Goal: Obtain resource: Obtain resource

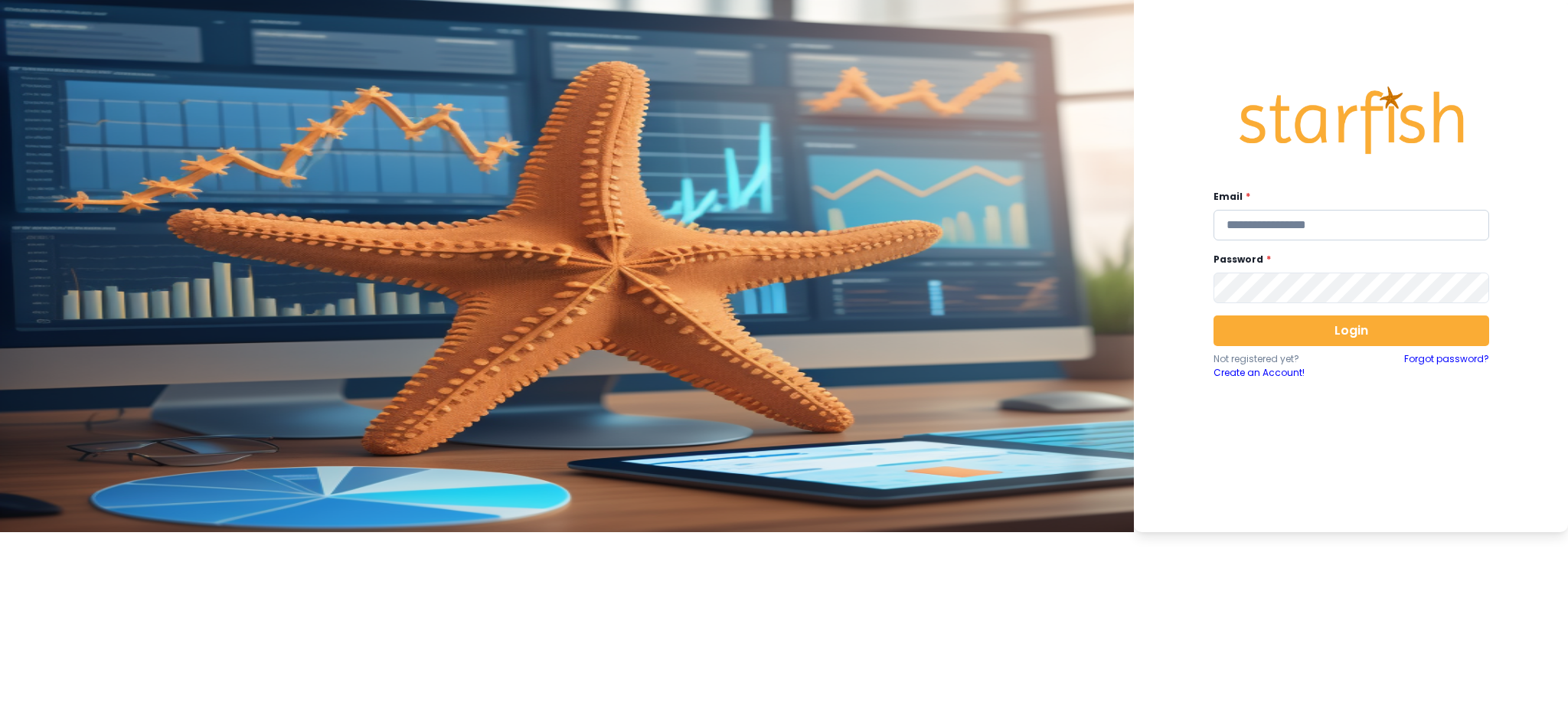
click at [1175, 220] on input "email" at bounding box center [1351, 225] width 276 height 31
click at [1175, 227] on input "**********" at bounding box center [1351, 225] width 276 height 31
type input "**********"
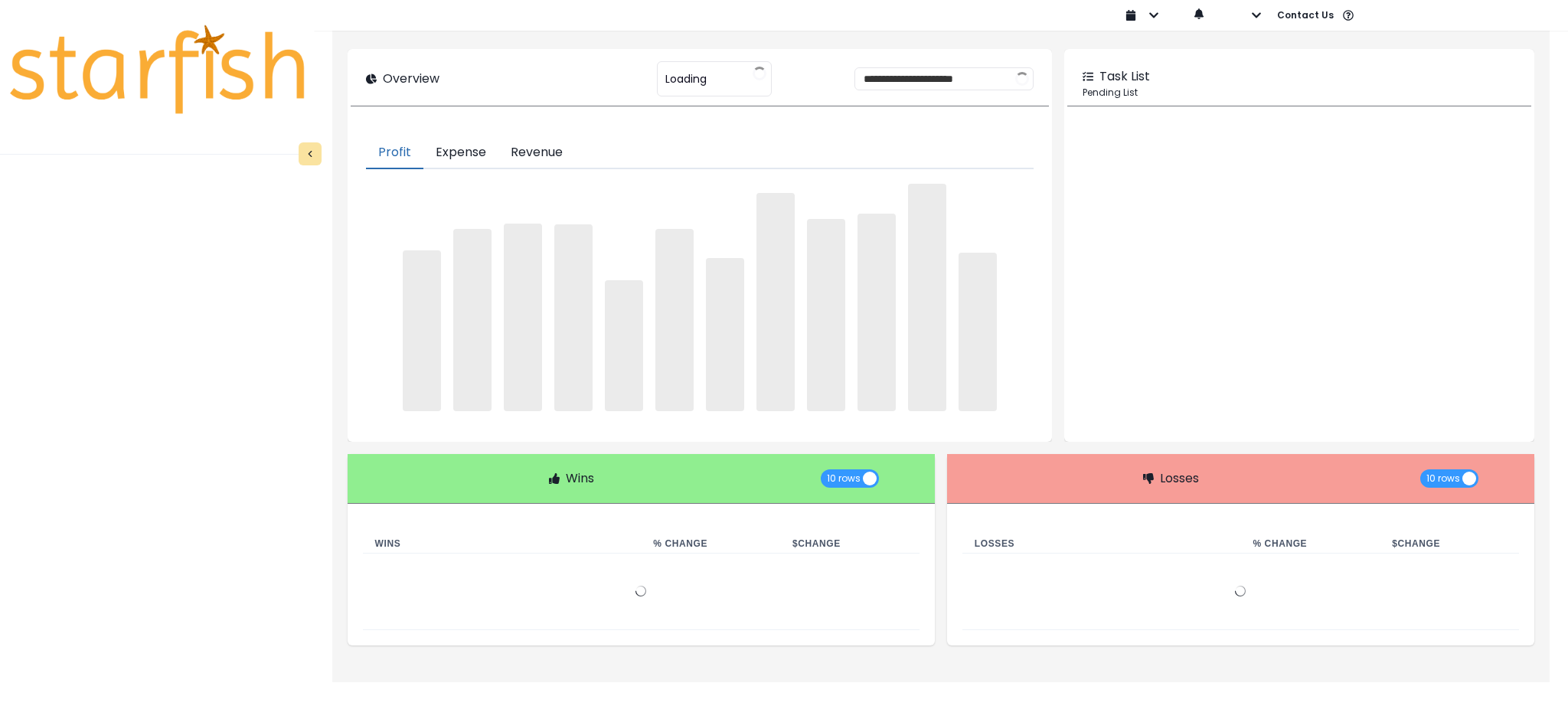
type input "********"
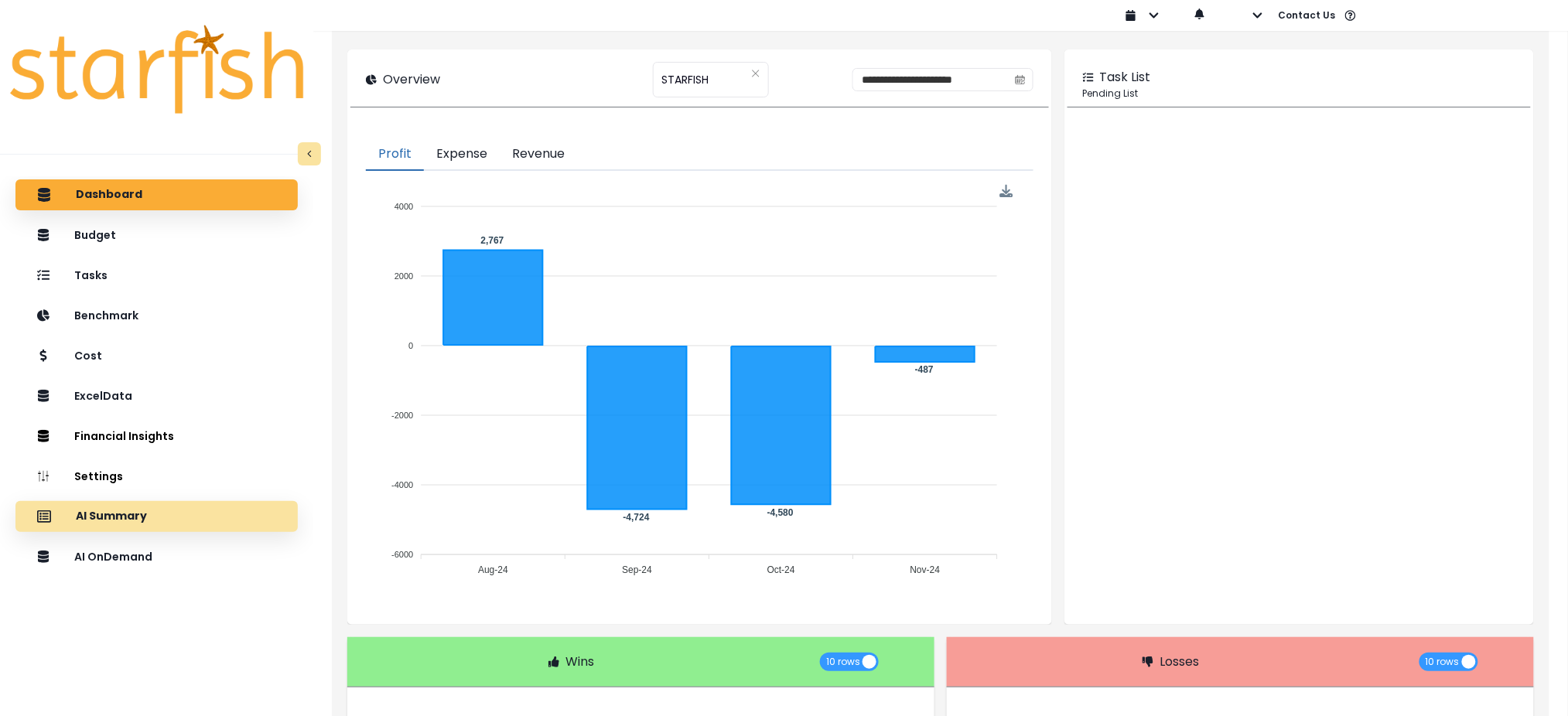
click at [114, 514] on p "AI Summary" at bounding box center [111, 517] width 72 height 14
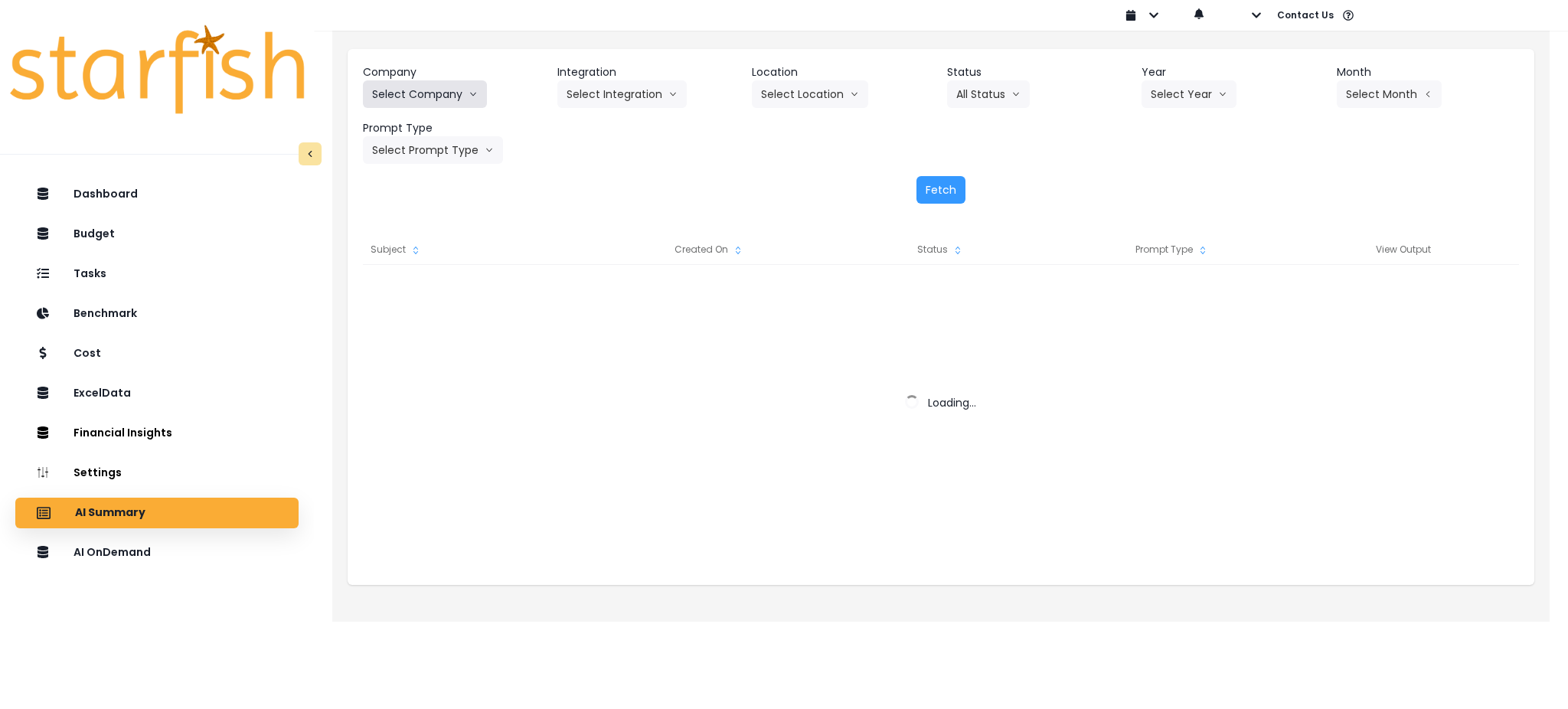
click at [473, 98] on icon "arrow down line" at bounding box center [472, 95] width 9 height 16
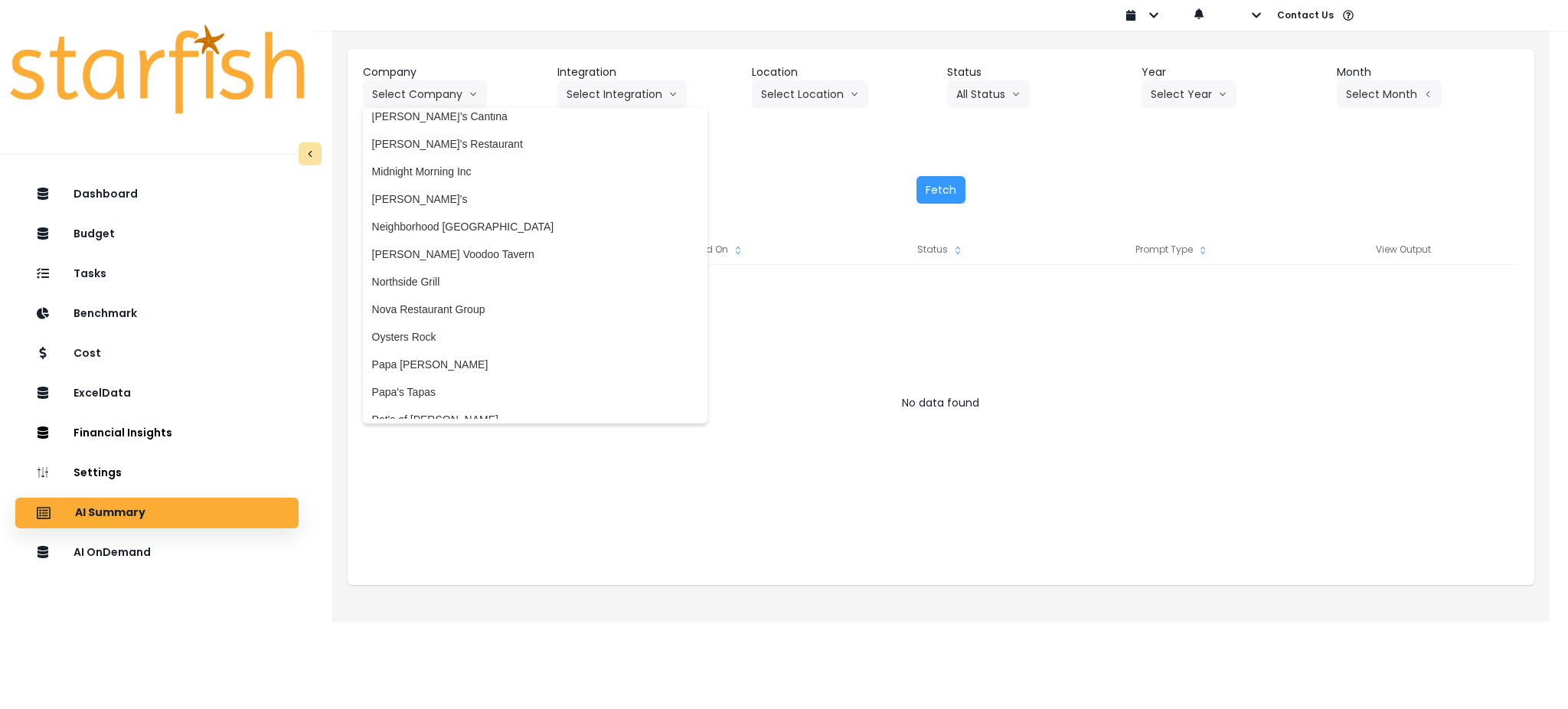
scroll to position [2452, 0]
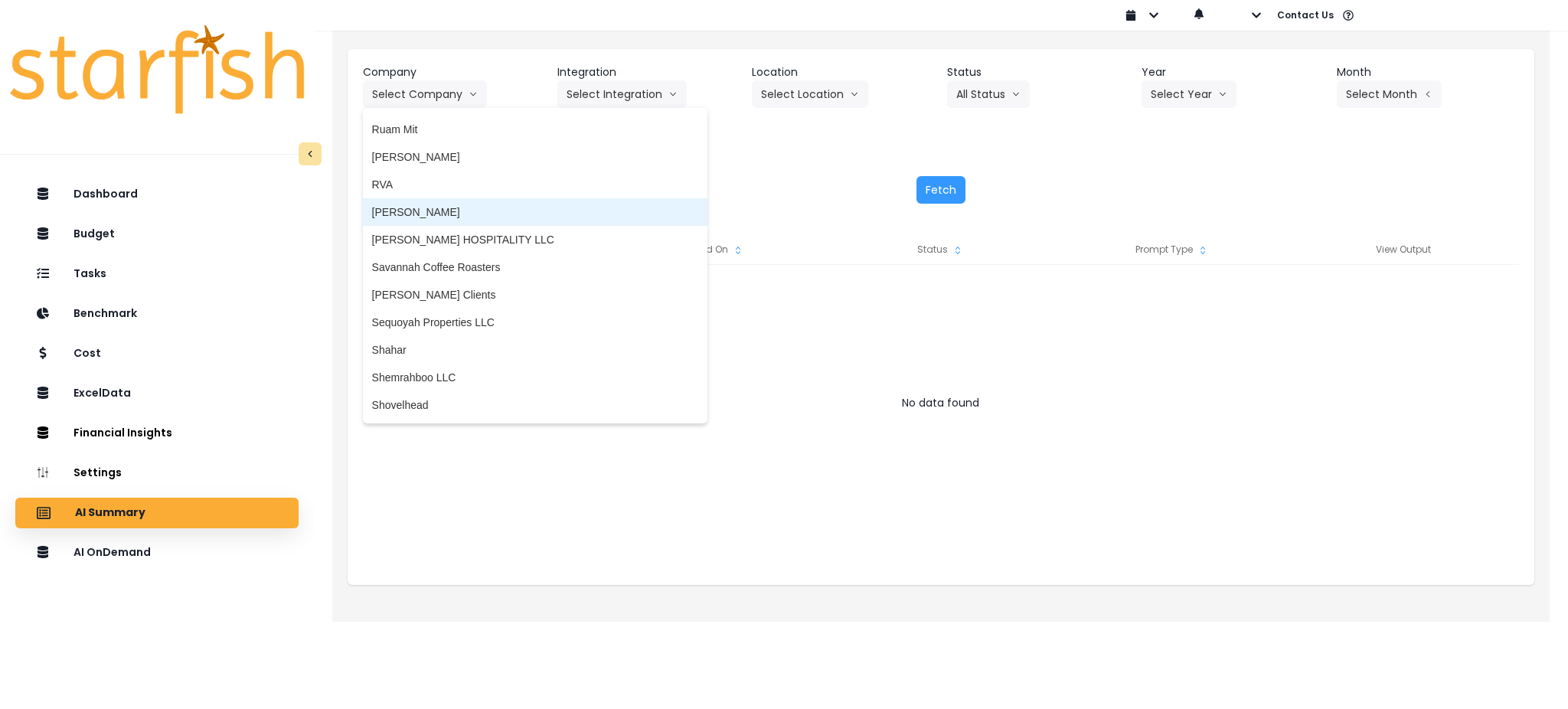
click at [444, 220] on li "[PERSON_NAME]" at bounding box center [535, 212] width 345 height 28
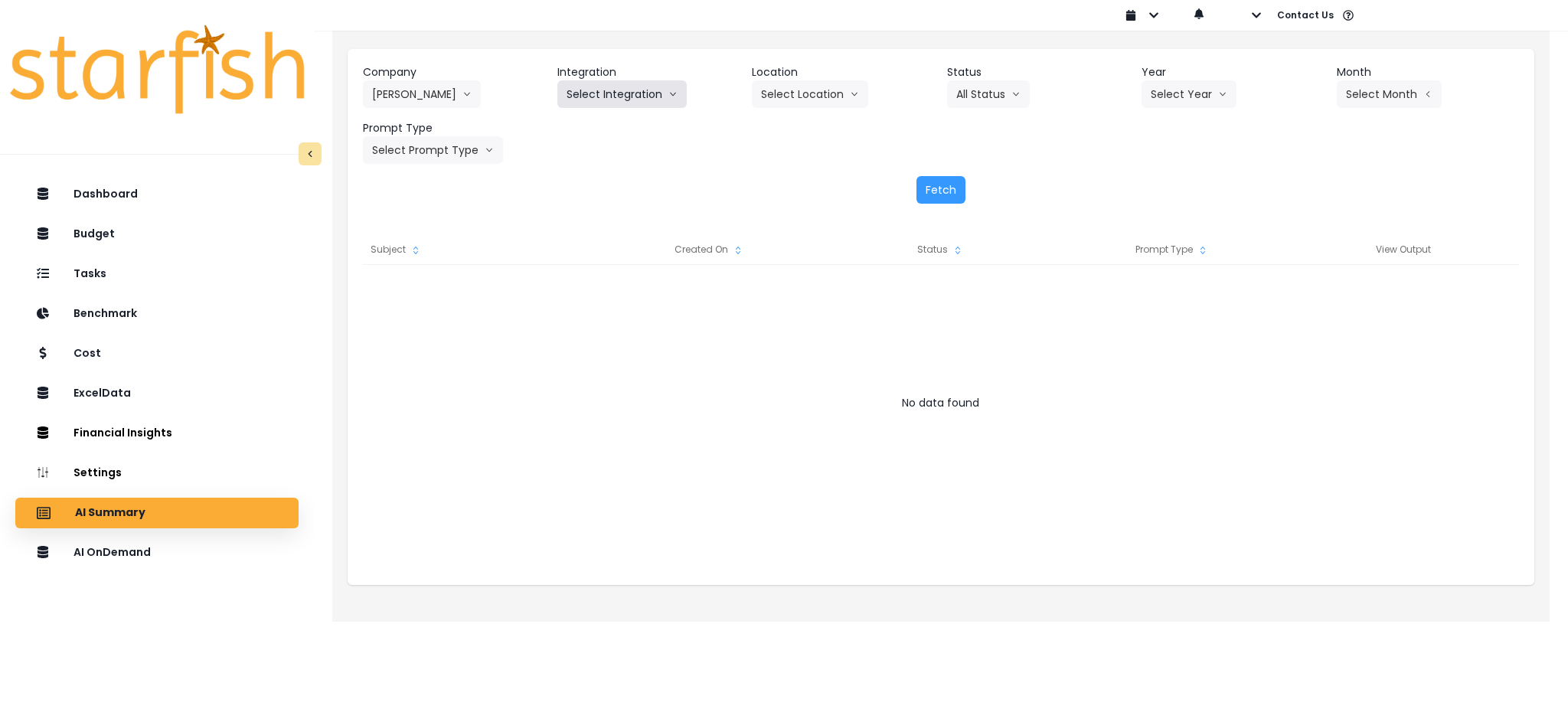
click at [659, 104] on button "Select Integration" at bounding box center [621, 95] width 129 height 28
click at [569, 134] on li "Salernos" at bounding box center [587, 126] width 60 height 28
click at [1175, 101] on icon "arrow down line" at bounding box center [1223, 95] width 9 height 16
click at [1168, 184] on span "2025" at bounding box center [1162, 182] width 24 height 16
click at [1175, 97] on button "Select Month" at bounding box center [1389, 95] width 105 height 28
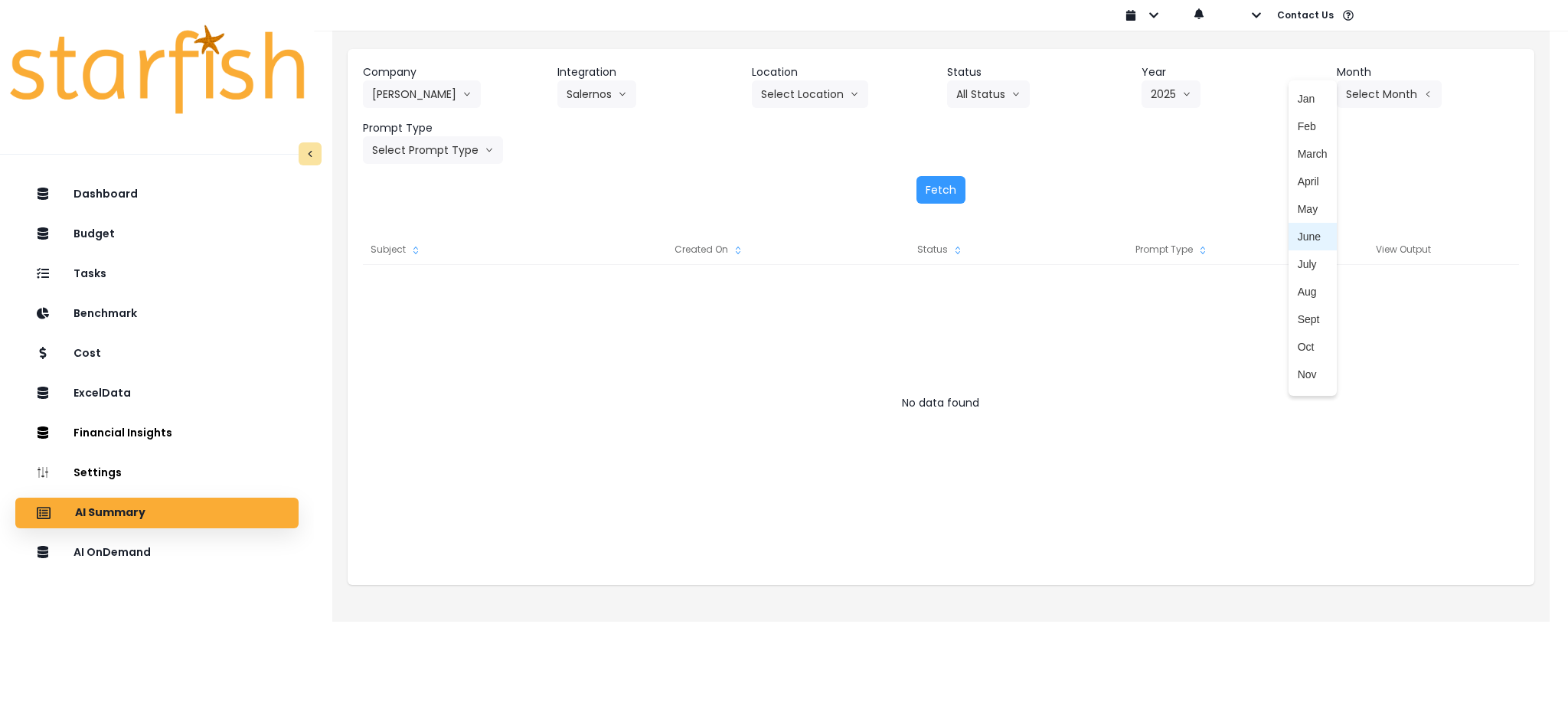
click at [1175, 241] on span "June" at bounding box center [1313, 237] width 30 height 16
click at [436, 154] on button "Select Prompt Type" at bounding box center [433, 150] width 140 height 28
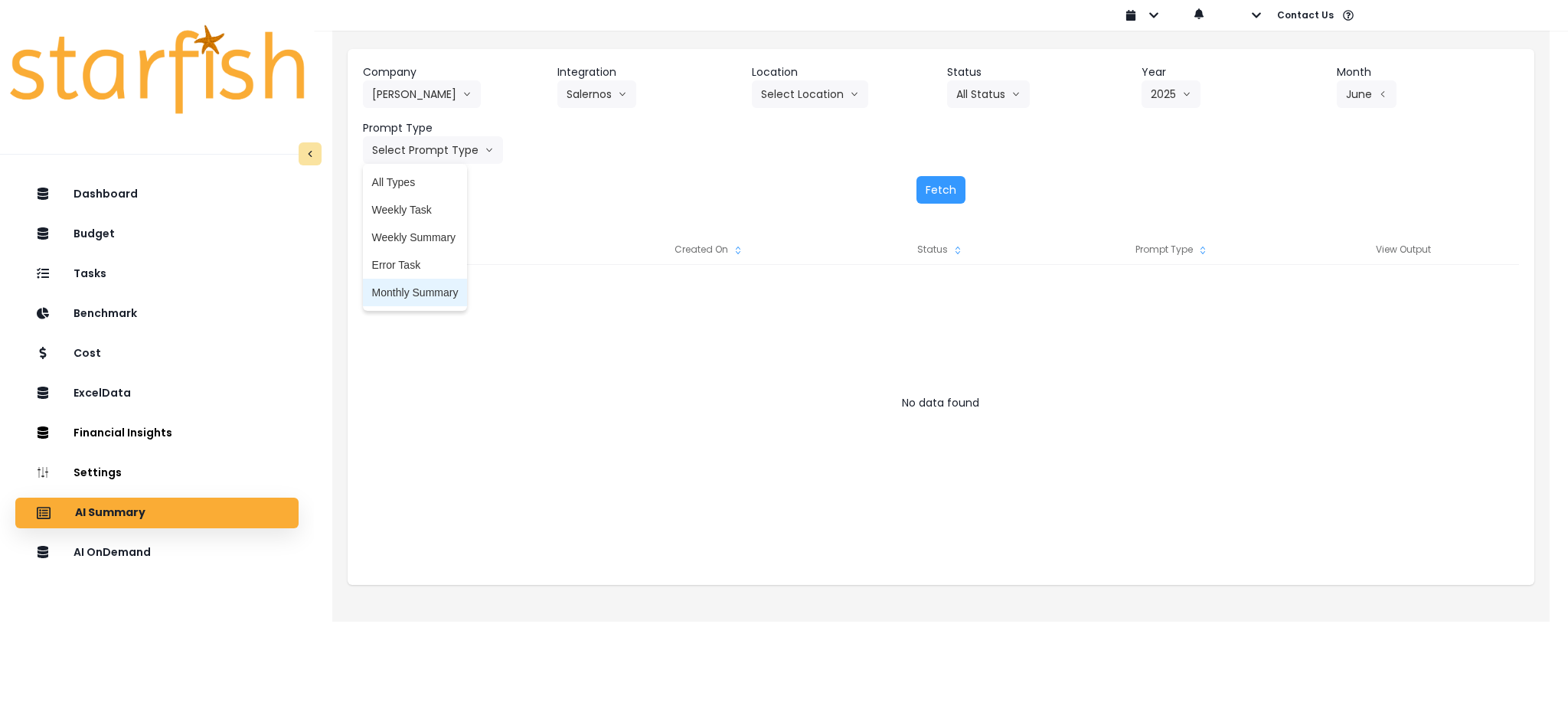
click at [430, 303] on li "Monthly Summary" at bounding box center [415, 292] width 105 height 28
click at [924, 196] on button "Fetch" at bounding box center [941, 190] width 49 height 28
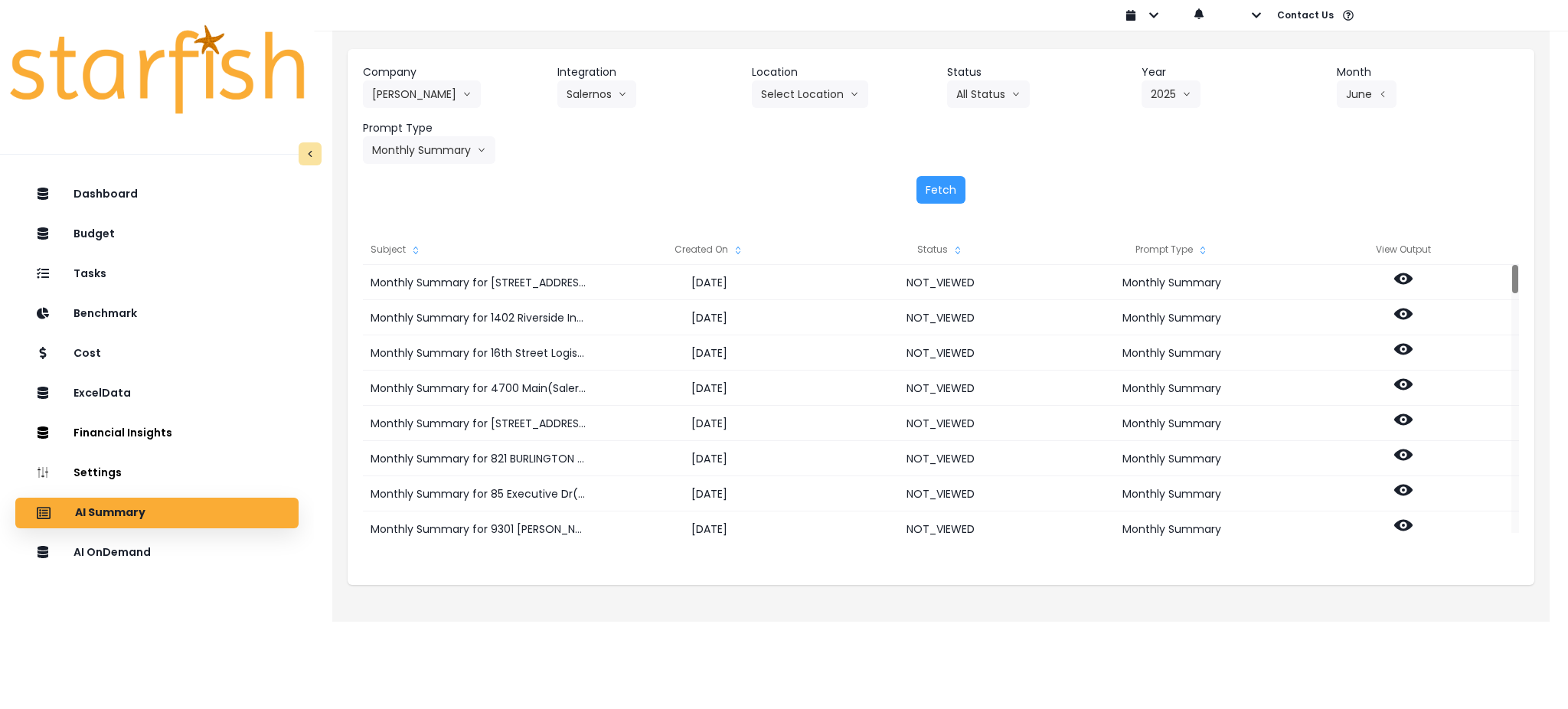
click at [733, 250] on icon "sort" at bounding box center [738, 250] width 12 height 12
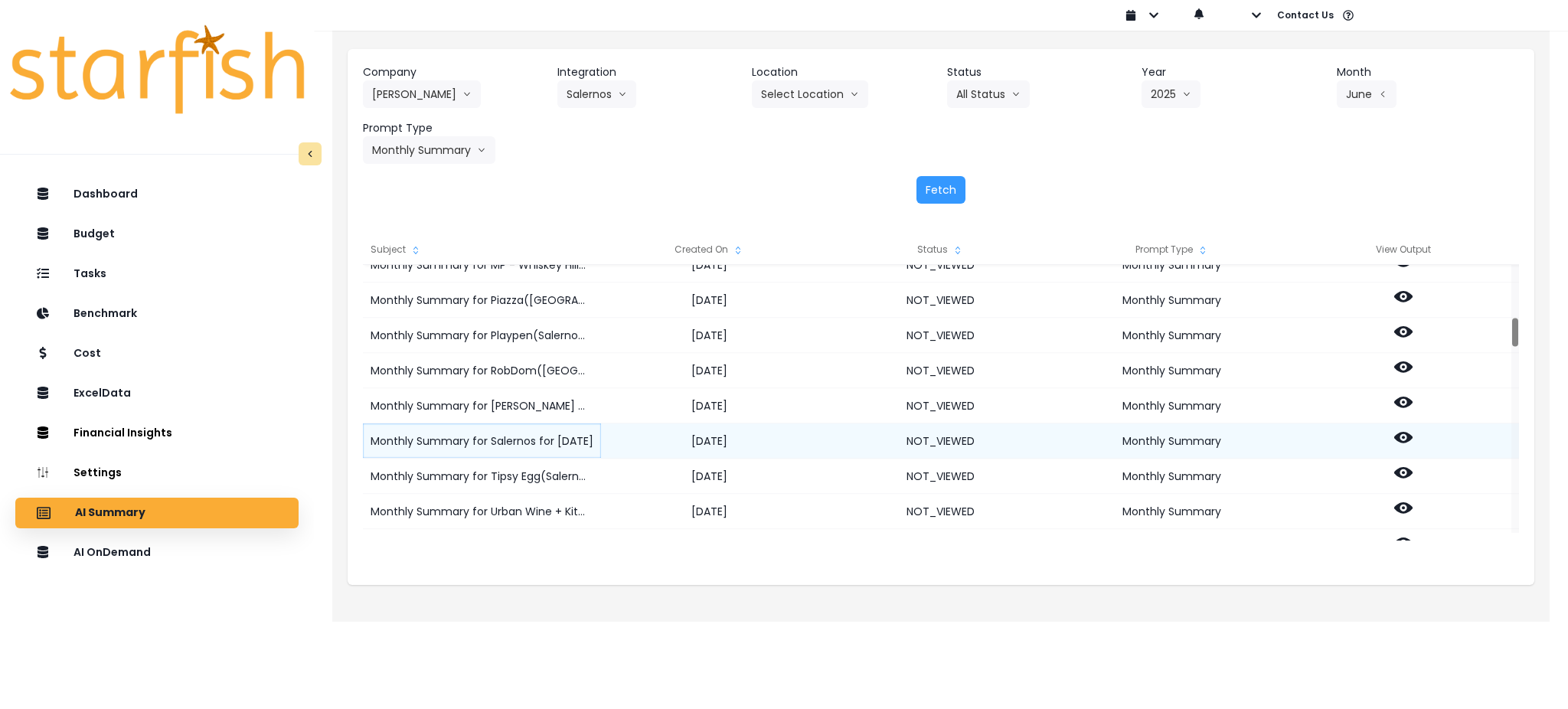
click at [470, 437] on div "Monthly Summary for Salernos for [DATE]" at bounding box center [482, 441] width 238 height 35
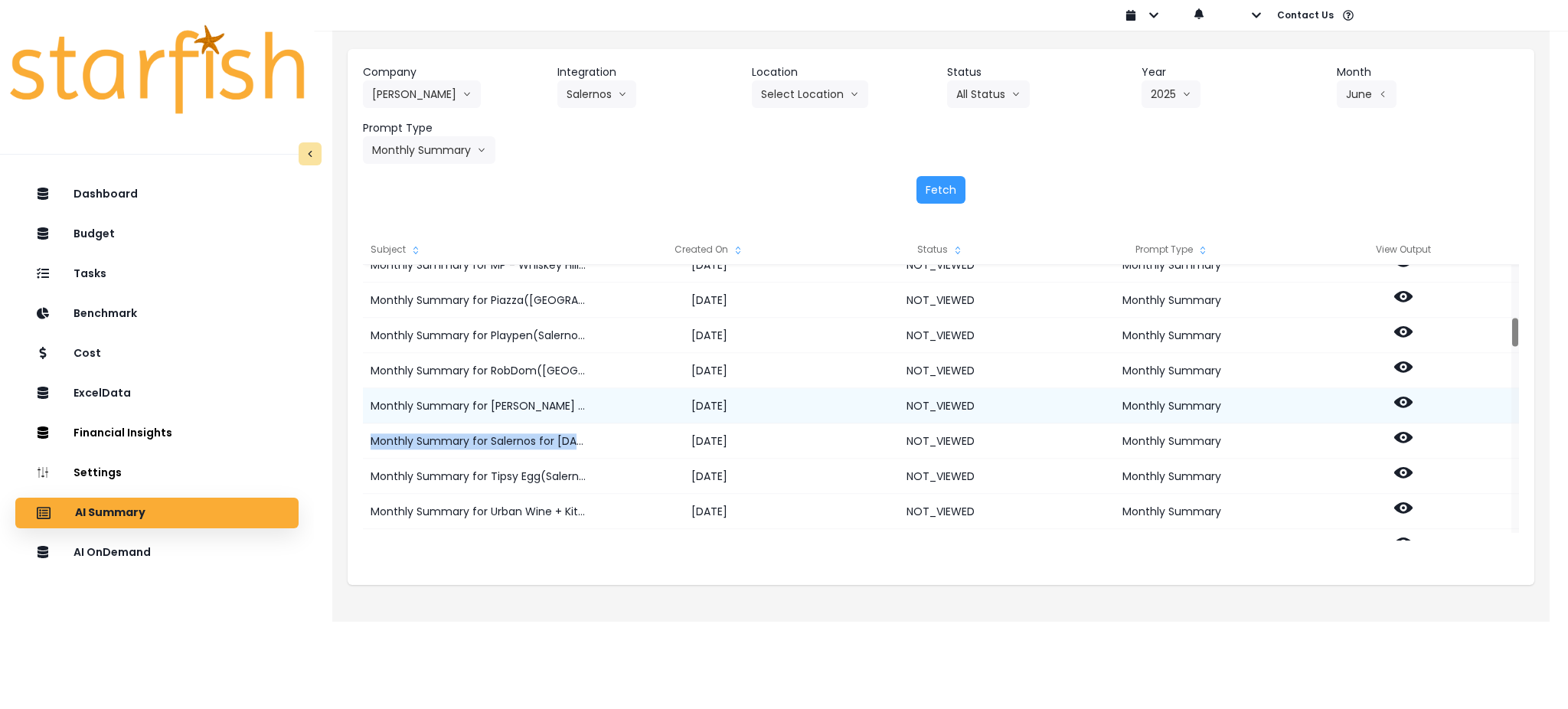
copy div "Monthly Summary for Salernos for [DATE]"
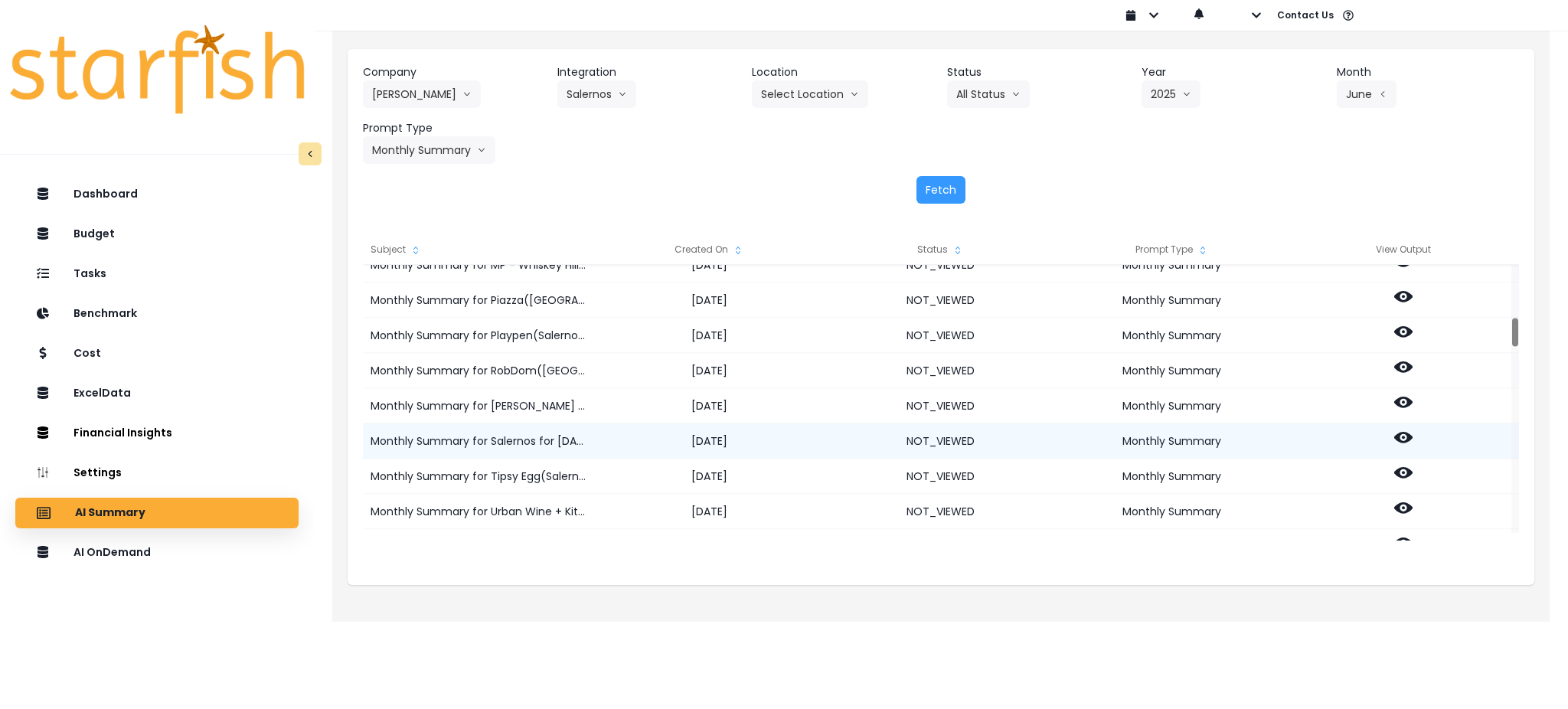
click at [1175, 433] on icon at bounding box center [1404, 437] width 19 height 19
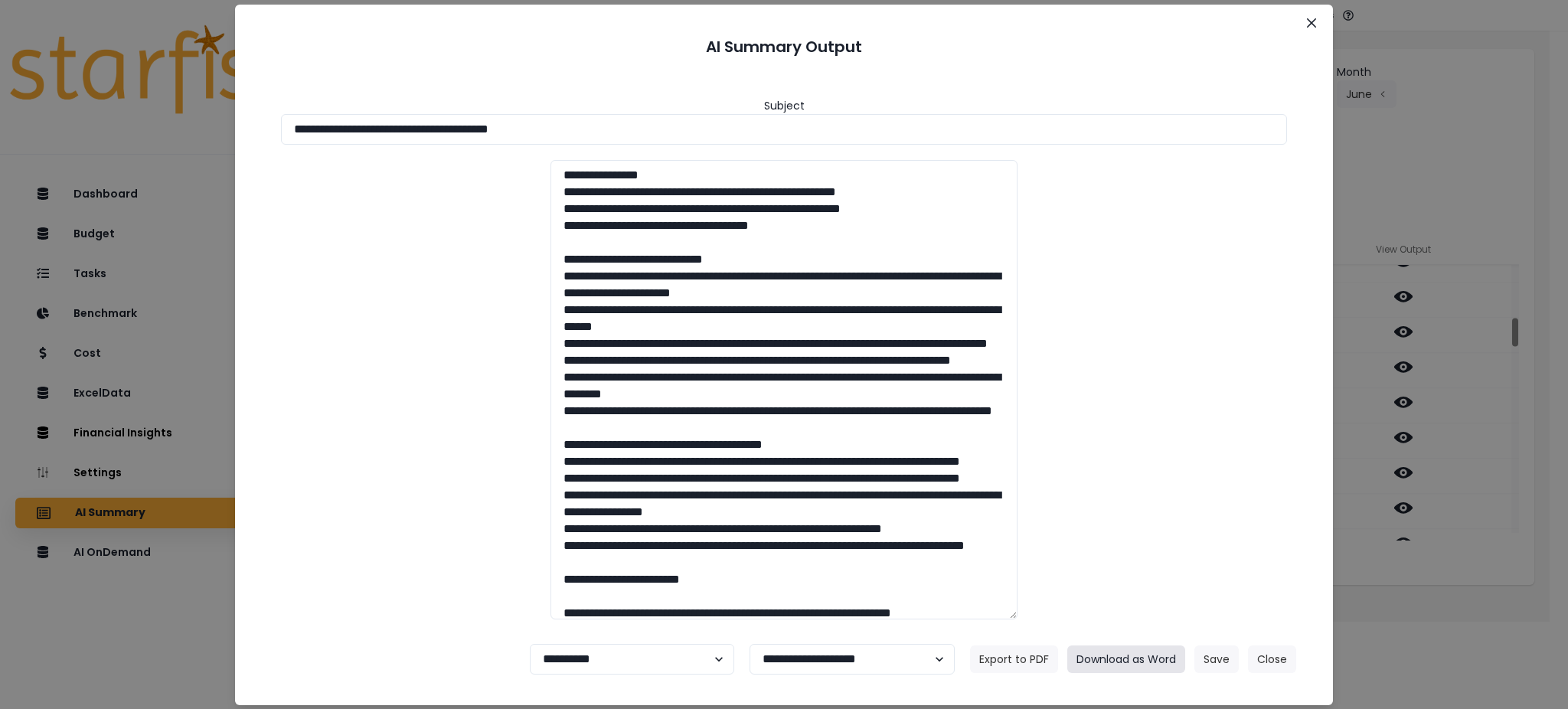
click at [1121, 532] on button "Download as Word" at bounding box center [1127, 660] width 118 height 28
click at [1175, 532] on div "**********" at bounding box center [784, 354] width 1568 height 709
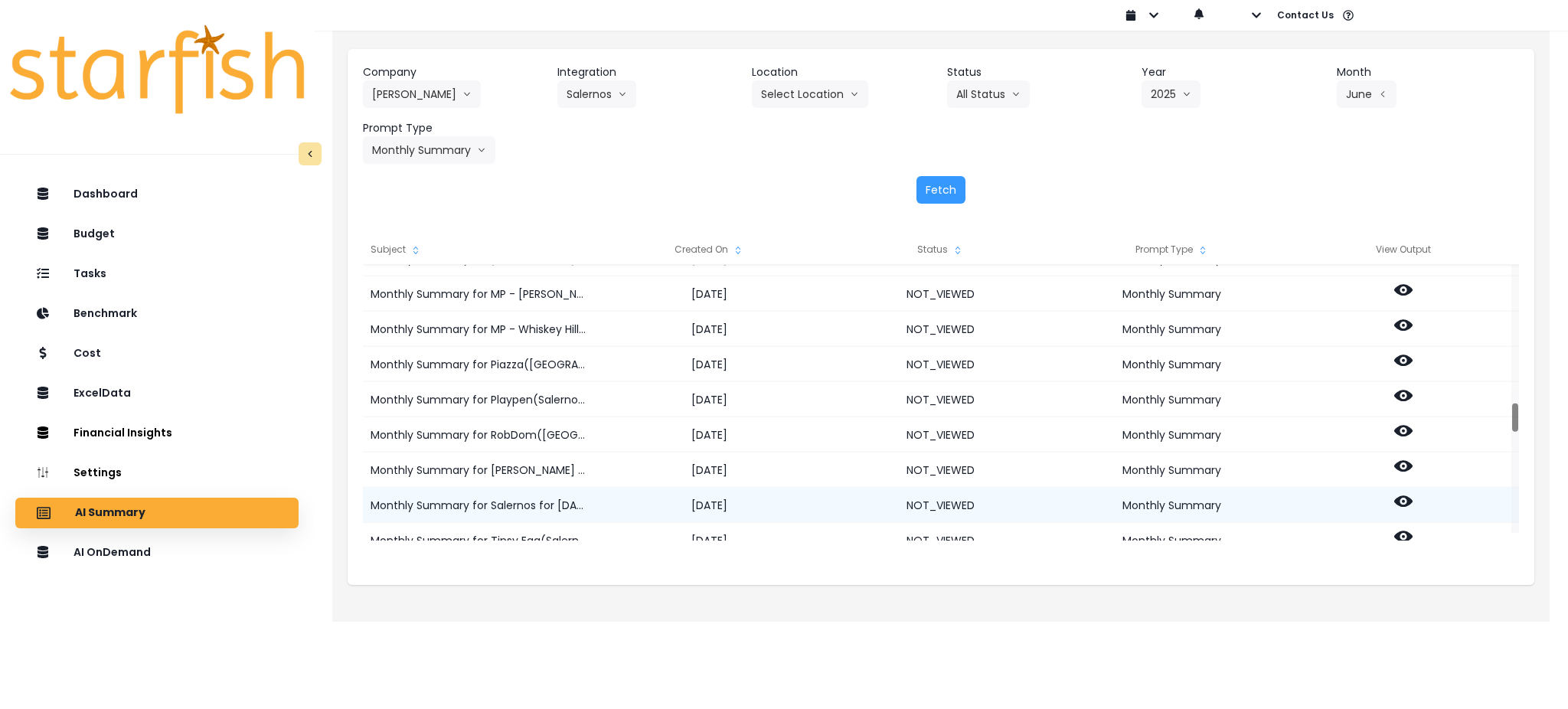
click at [1175, 503] on icon at bounding box center [1404, 501] width 19 height 12
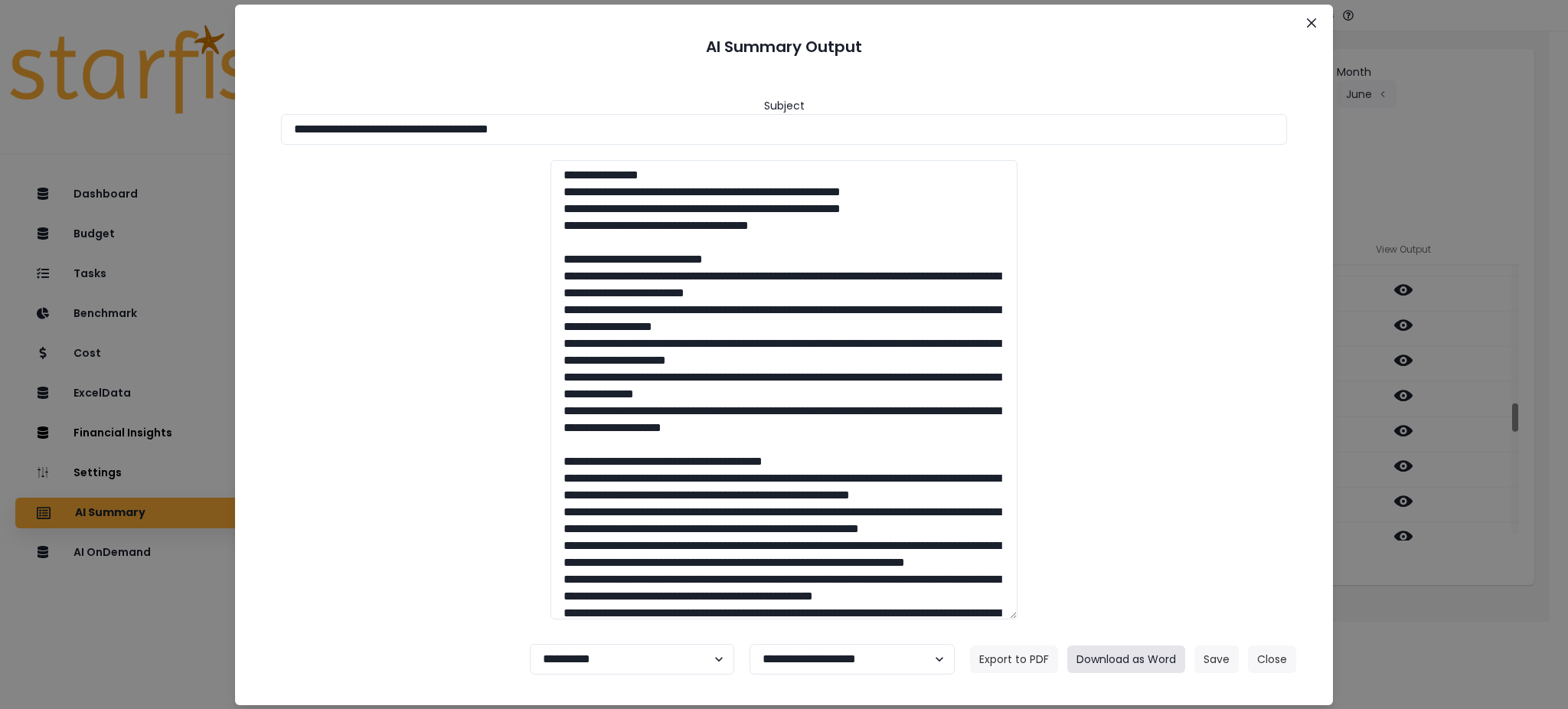
click at [1147, 532] on button "Download as Word" at bounding box center [1127, 660] width 118 height 28
click at [1175, 532] on button "Close" at bounding box center [1272, 660] width 48 height 28
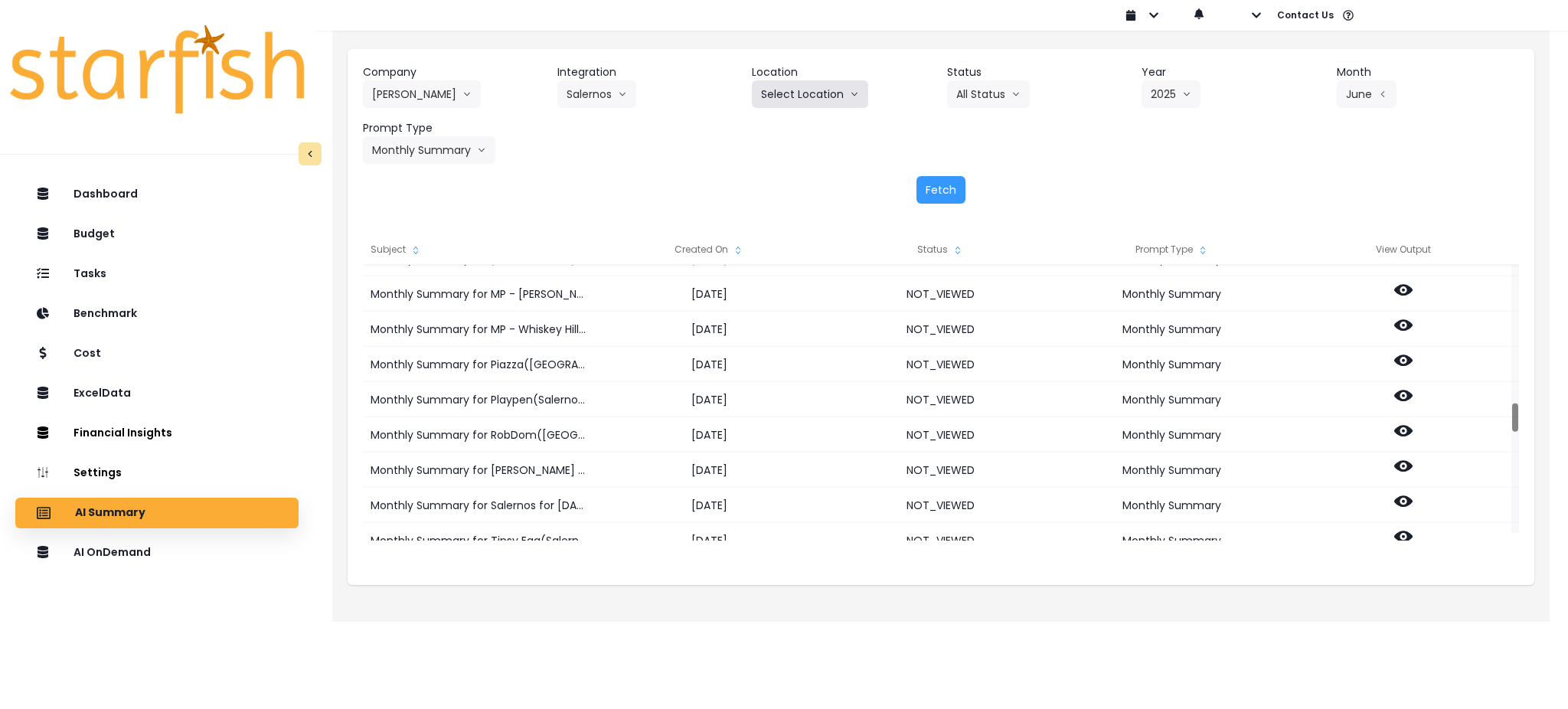
click at [809, 92] on button "Select Location" at bounding box center [810, 95] width 116 height 28
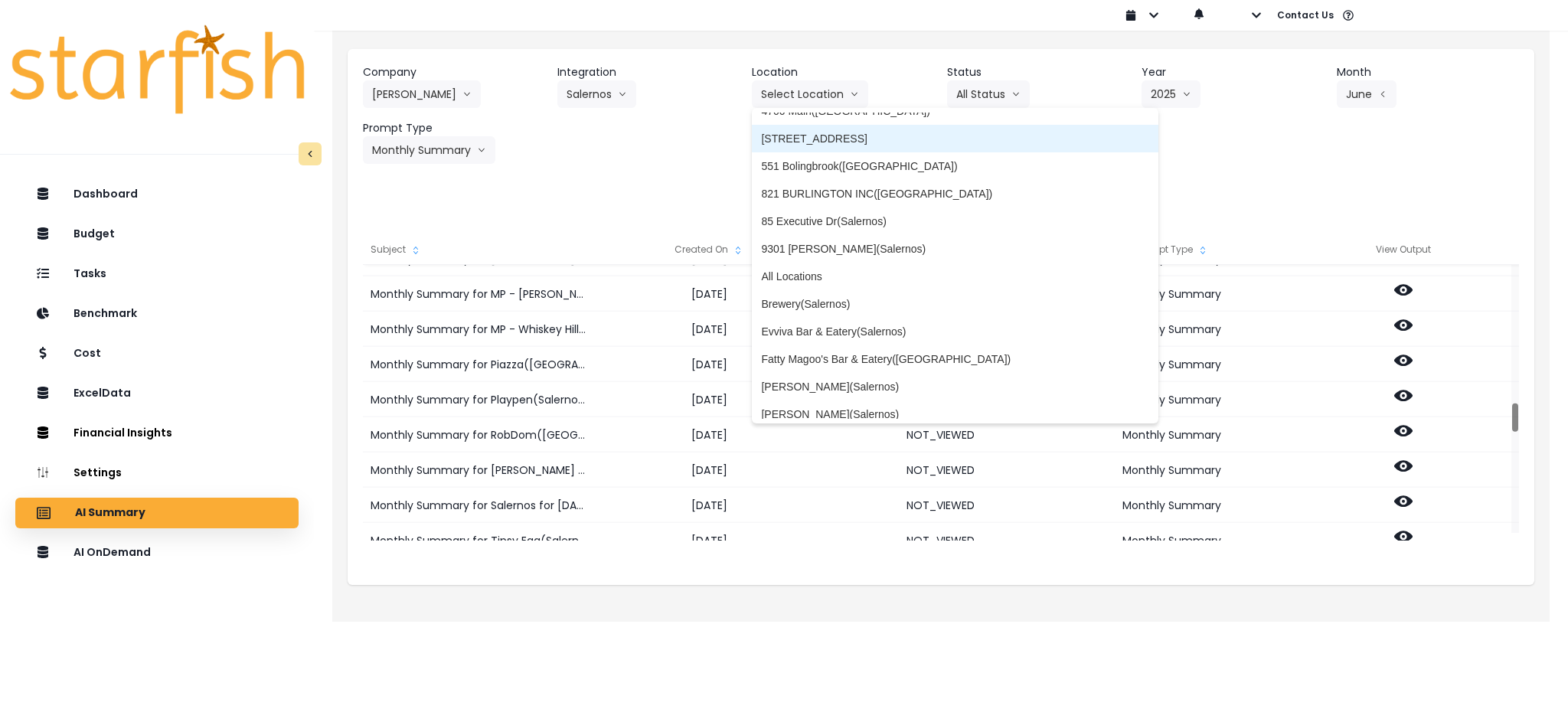
scroll to position [101, 0]
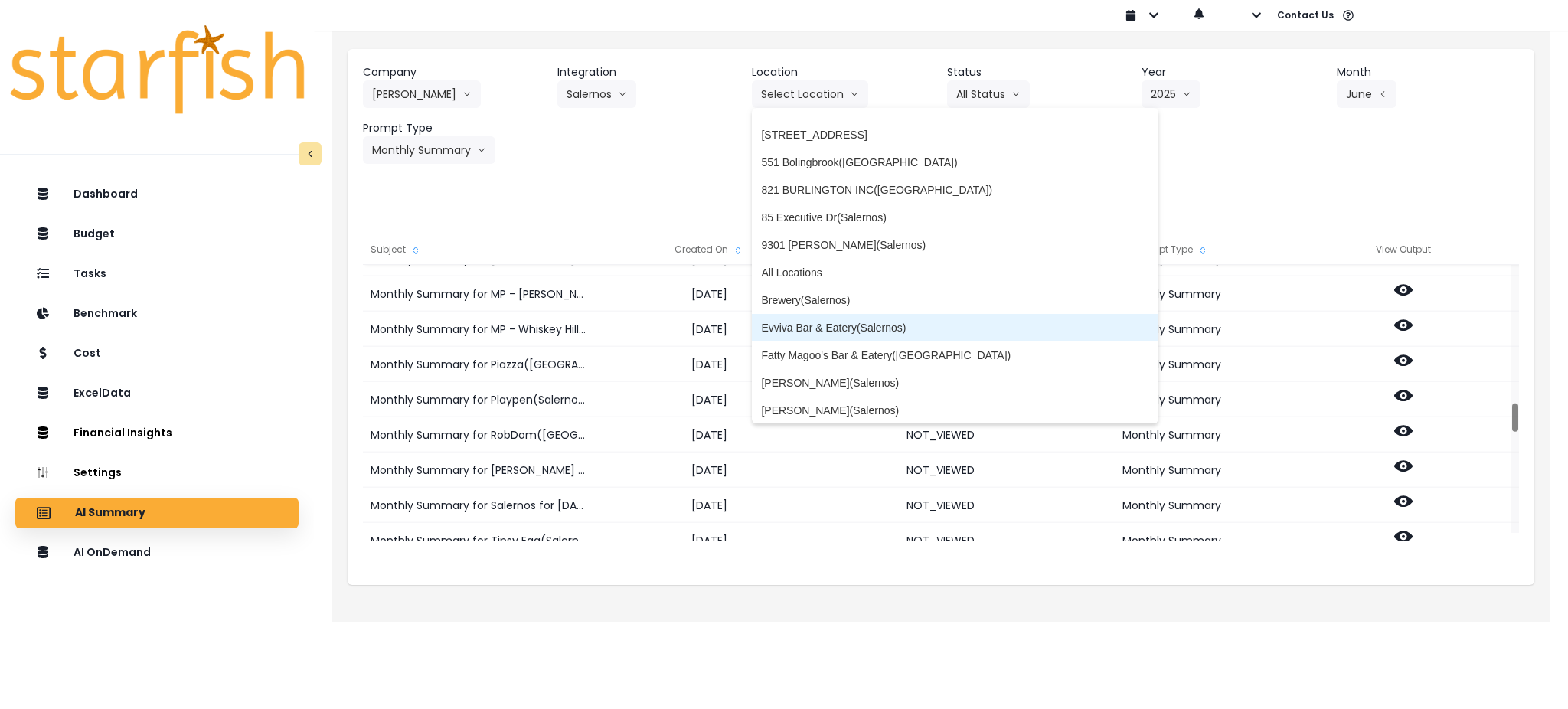
click at [819, 327] on span "Evviva Bar & Eatery(Salernos)" at bounding box center [955, 328] width 388 height 16
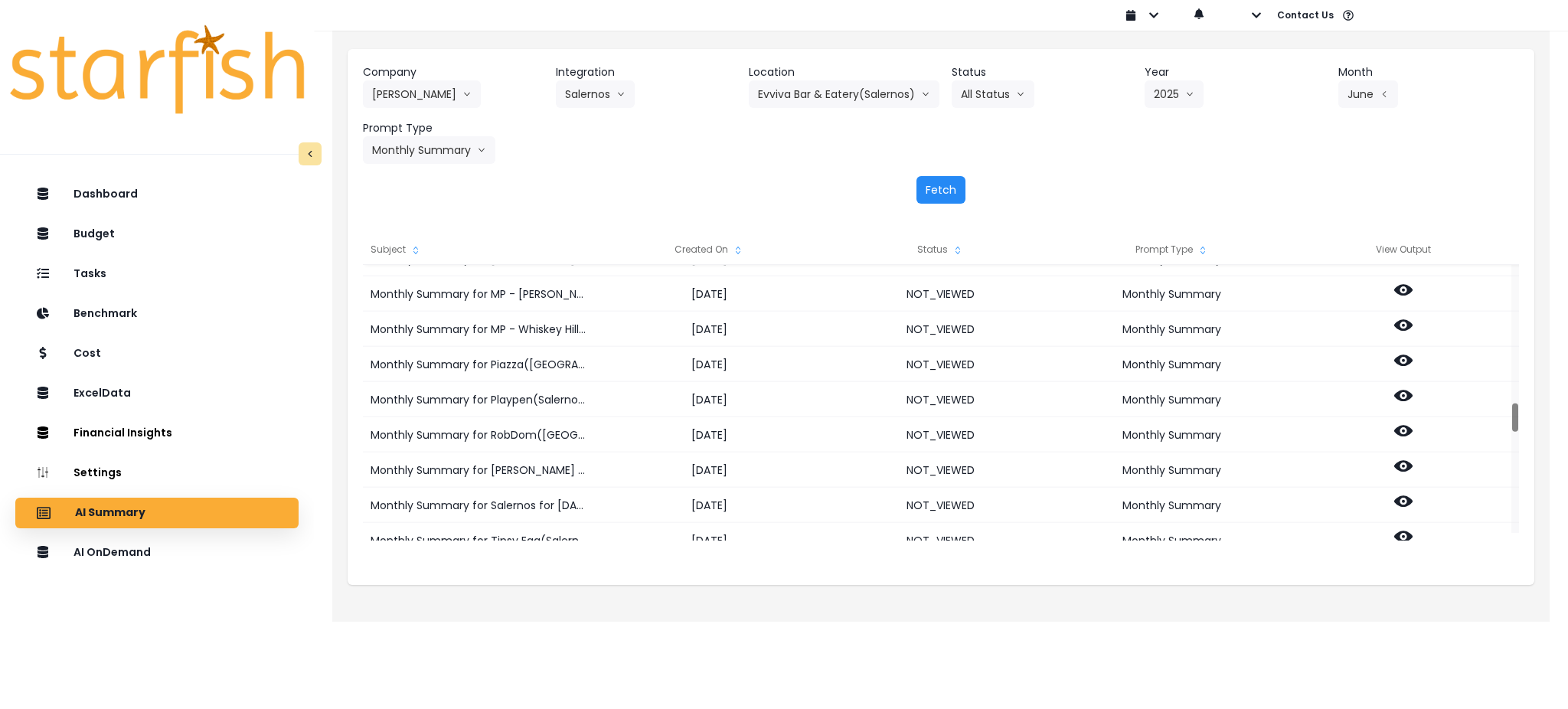
click at [947, 192] on button "Fetch" at bounding box center [941, 190] width 49 height 28
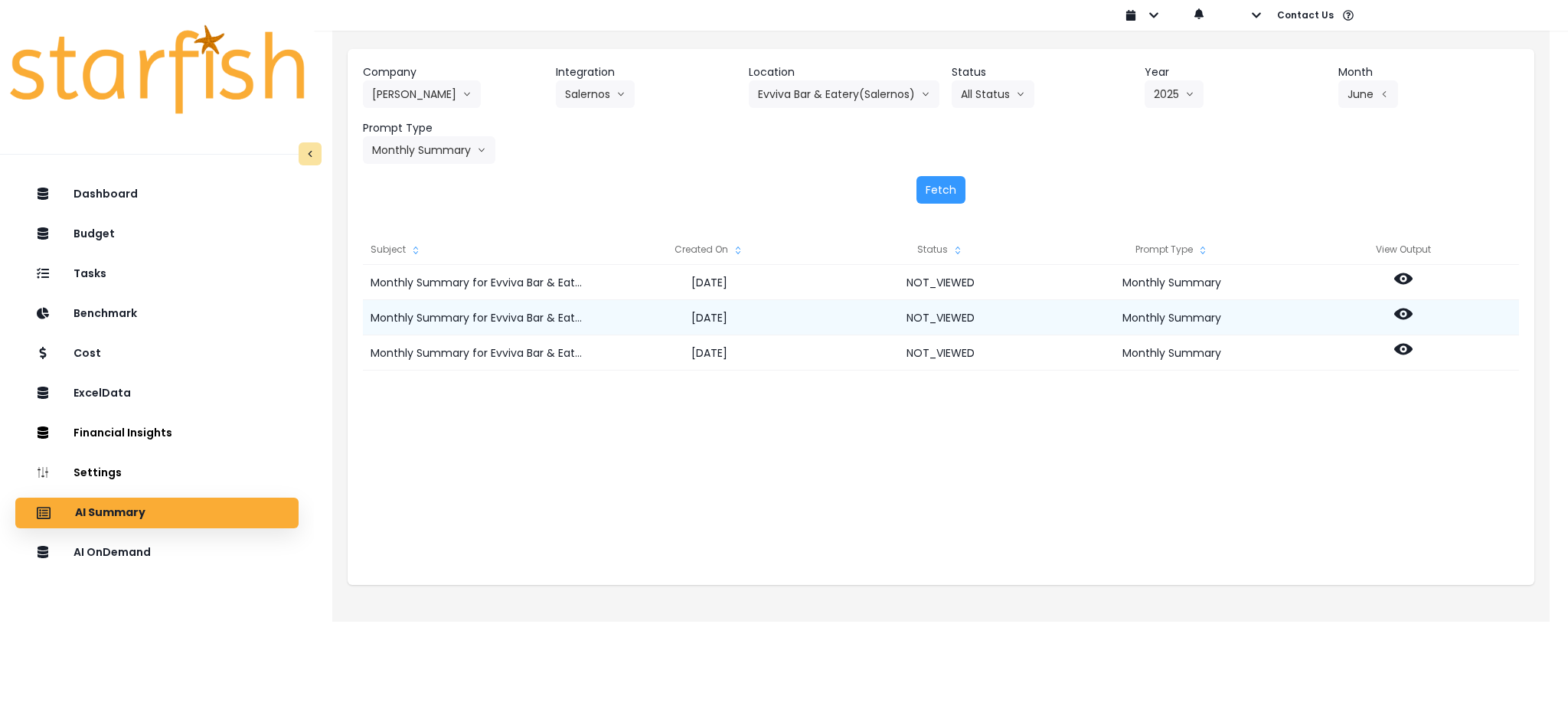
click at [1175, 313] on icon at bounding box center [1404, 315] width 19 height 12
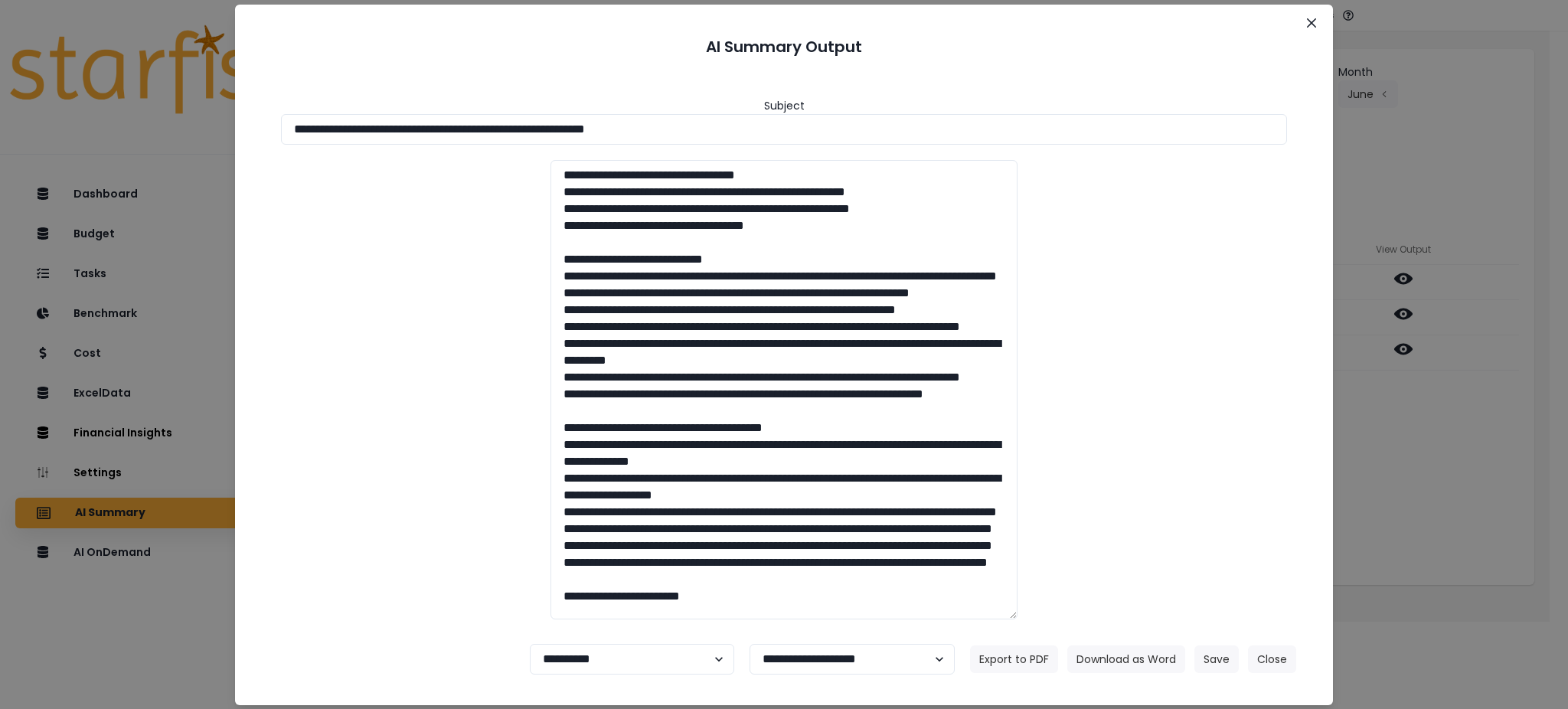
drag, startPoint x: 743, startPoint y: 126, endPoint x: 523, endPoint y: 339, distance: 306.2
click at [31, 122] on div "**********" at bounding box center [784, 354] width 1568 height 709
click at [1160, 532] on button "Download as Word" at bounding box center [1127, 660] width 118 height 28
drag, startPoint x: 1443, startPoint y: 547, endPoint x: 1411, endPoint y: 547, distance: 32.0
click at [1175, 532] on div "**********" at bounding box center [784, 354] width 1568 height 709
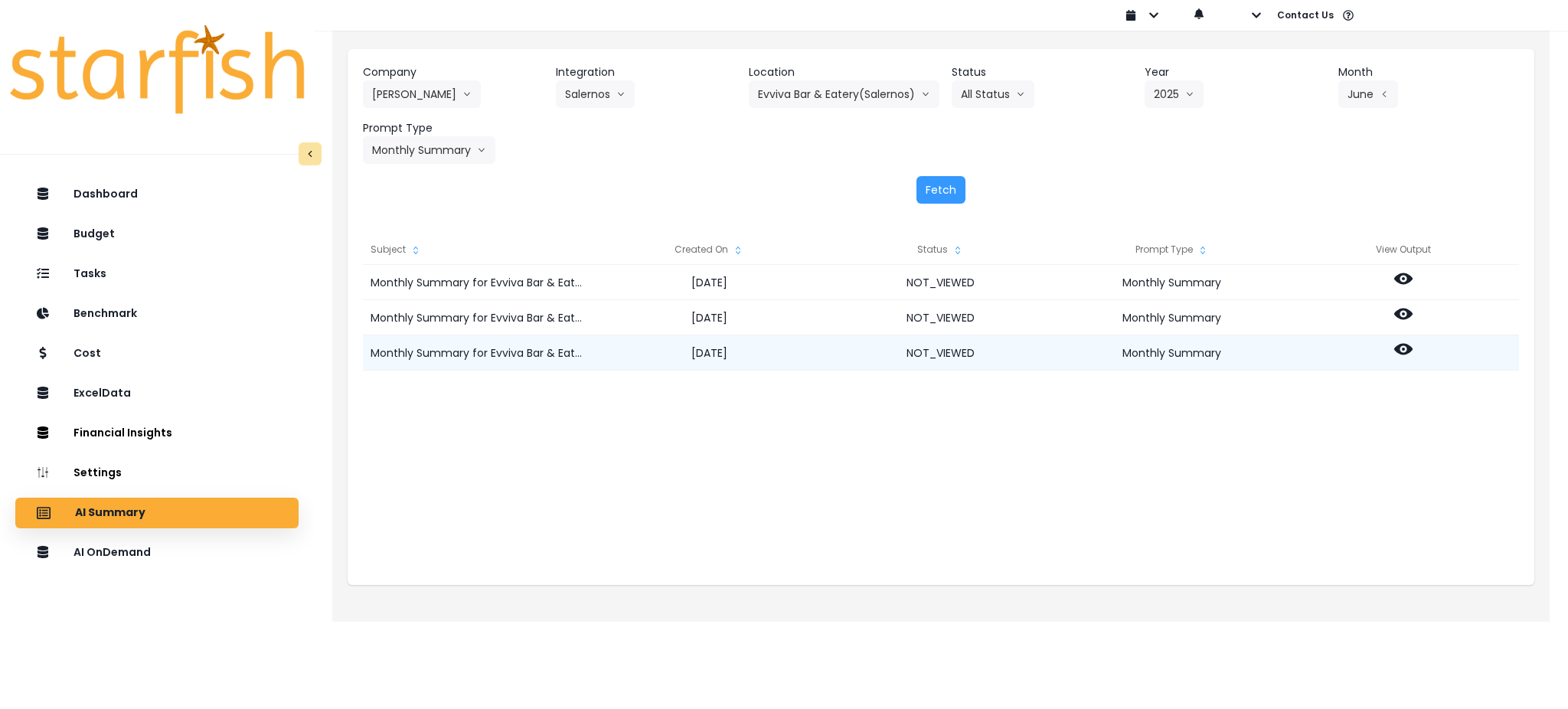
click at [1175, 354] on icon at bounding box center [1404, 350] width 19 height 12
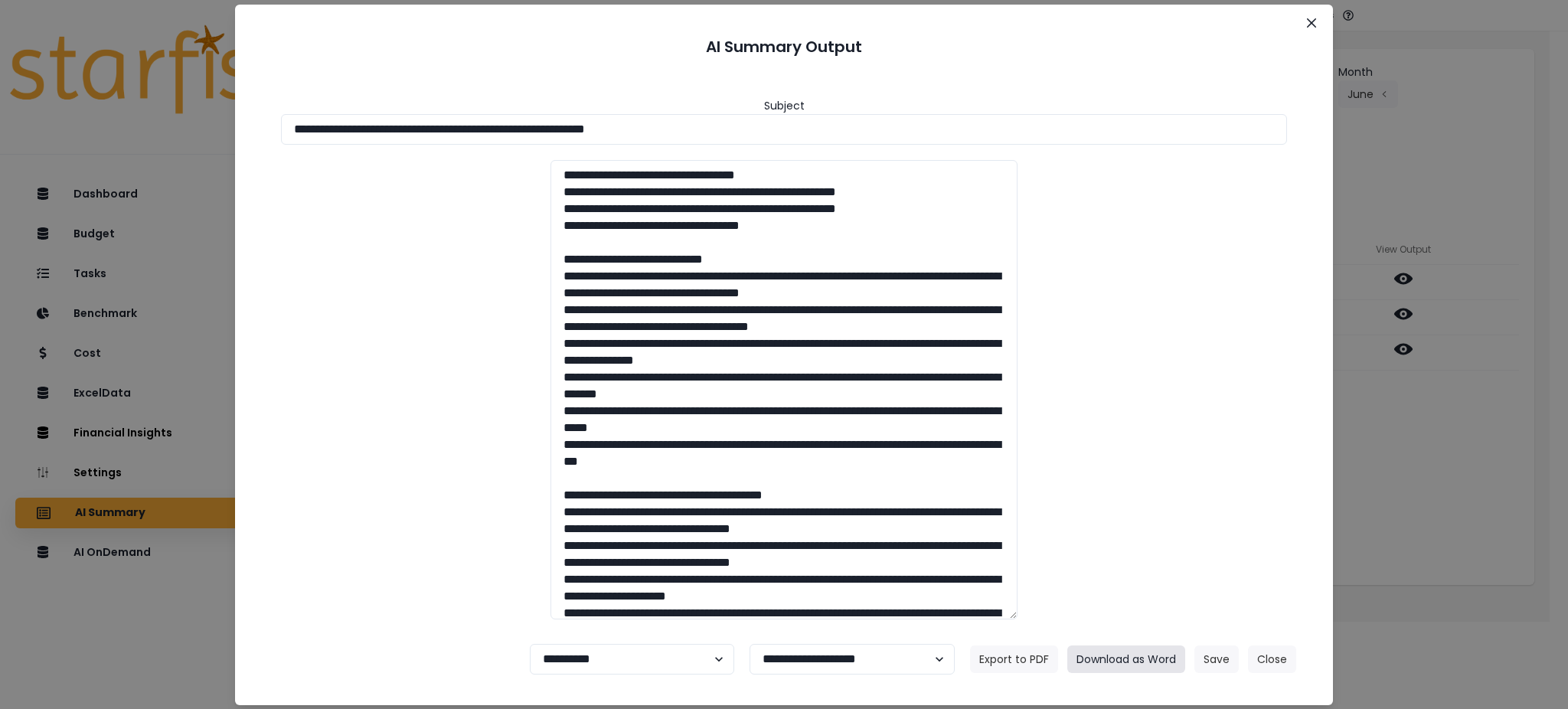
click at [1145, 532] on button "Download as Word" at bounding box center [1127, 660] width 118 height 28
click at [1175, 532] on button "Close" at bounding box center [1272, 660] width 48 height 28
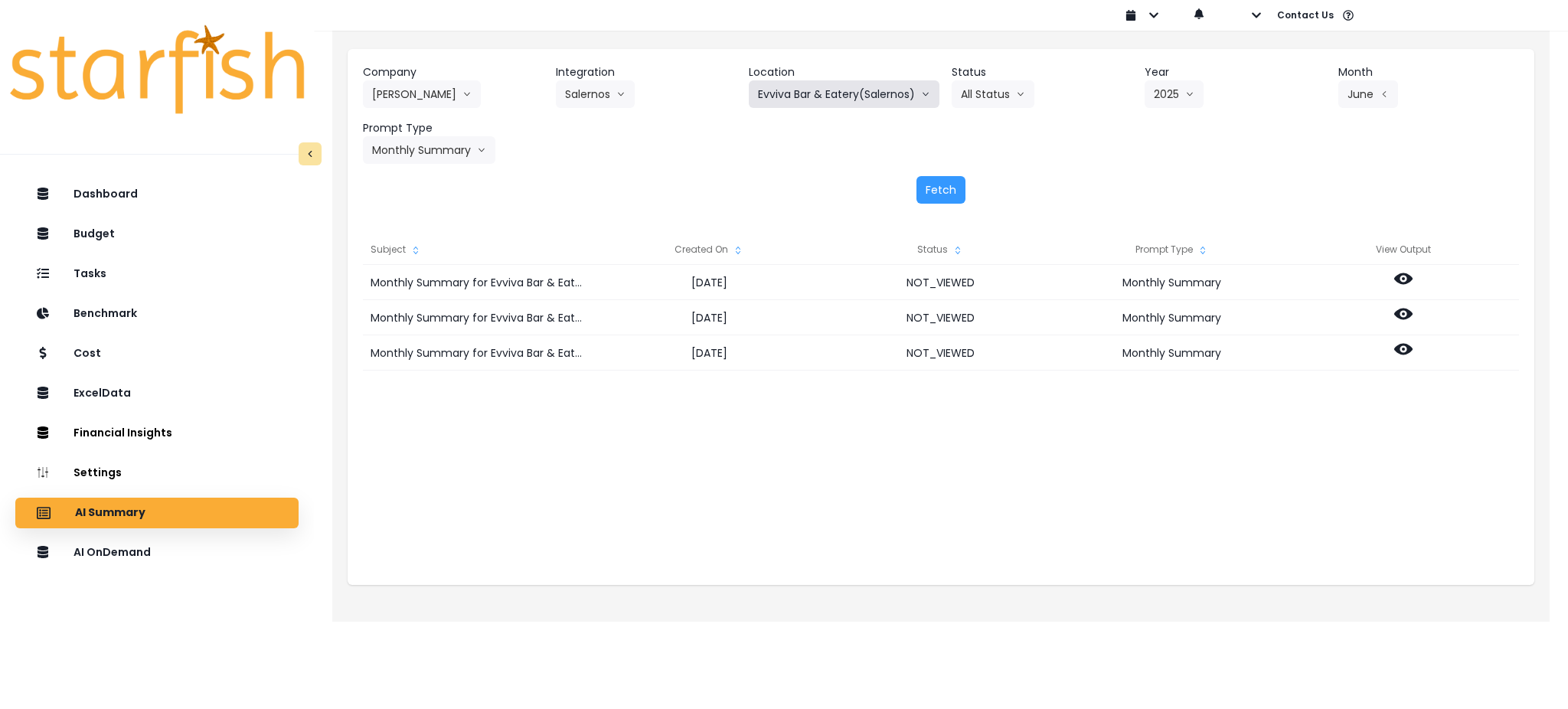
click at [860, 94] on button "Evviva Bar & Eatery(Salernos)" at bounding box center [845, 95] width 191 height 28
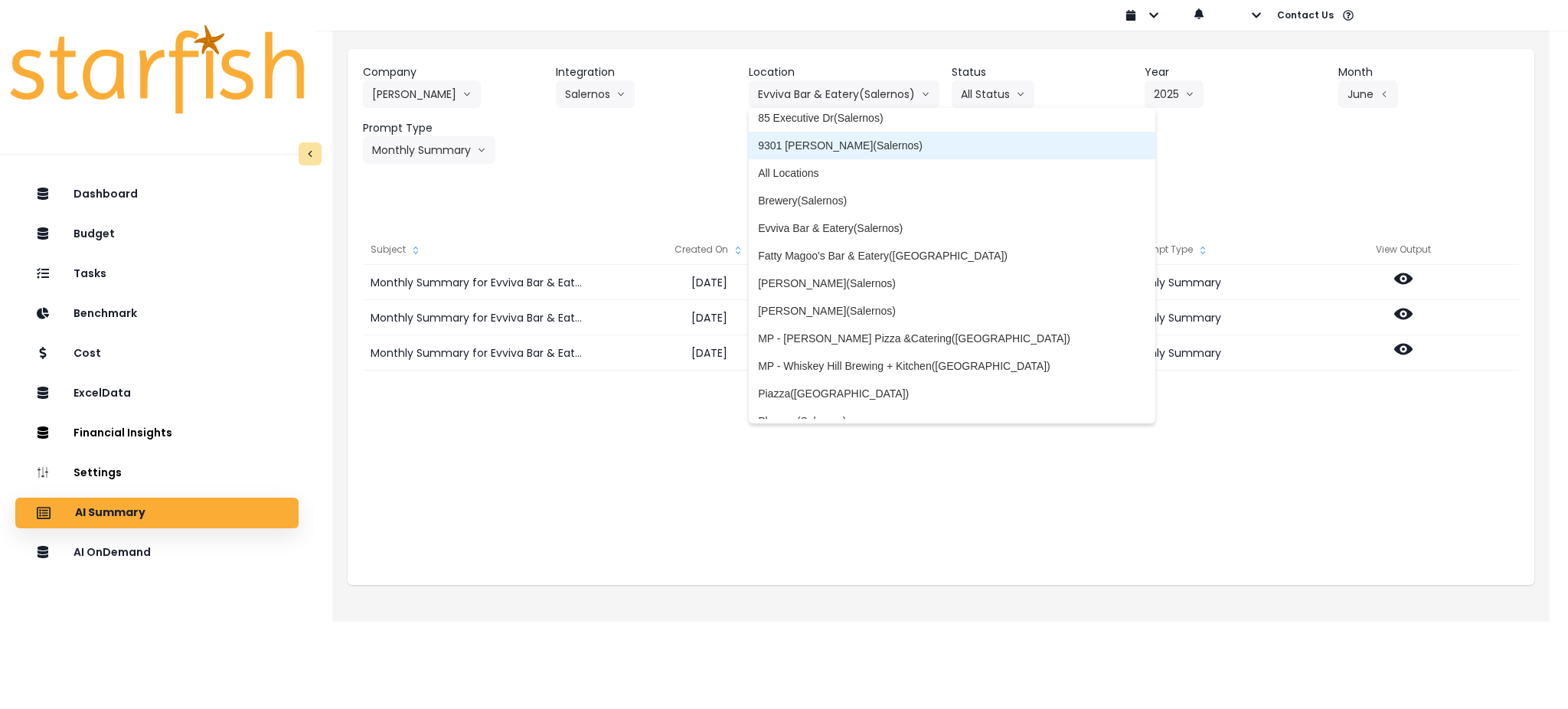
scroll to position [204, 0]
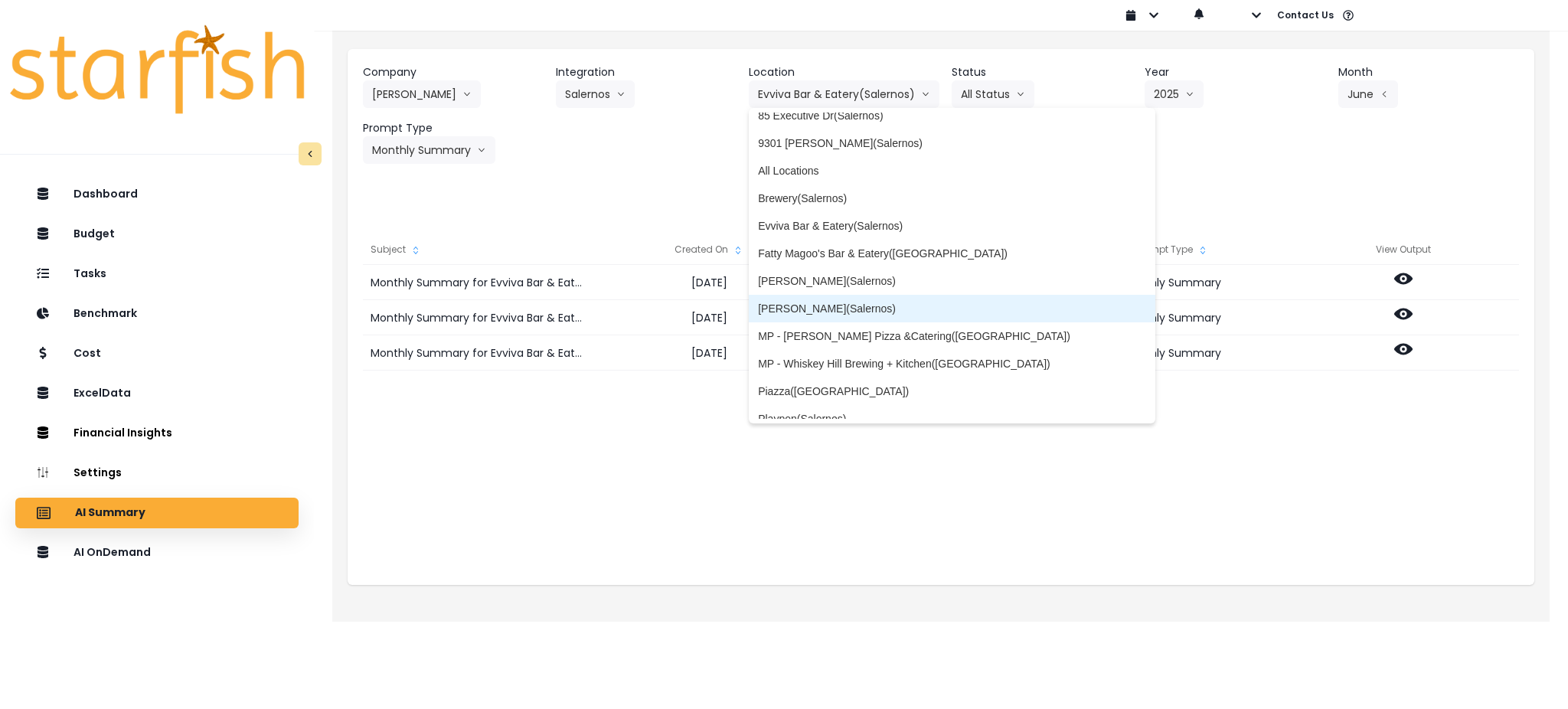
click at [856, 303] on span "[PERSON_NAME](Salernos)" at bounding box center [952, 309] width 388 height 16
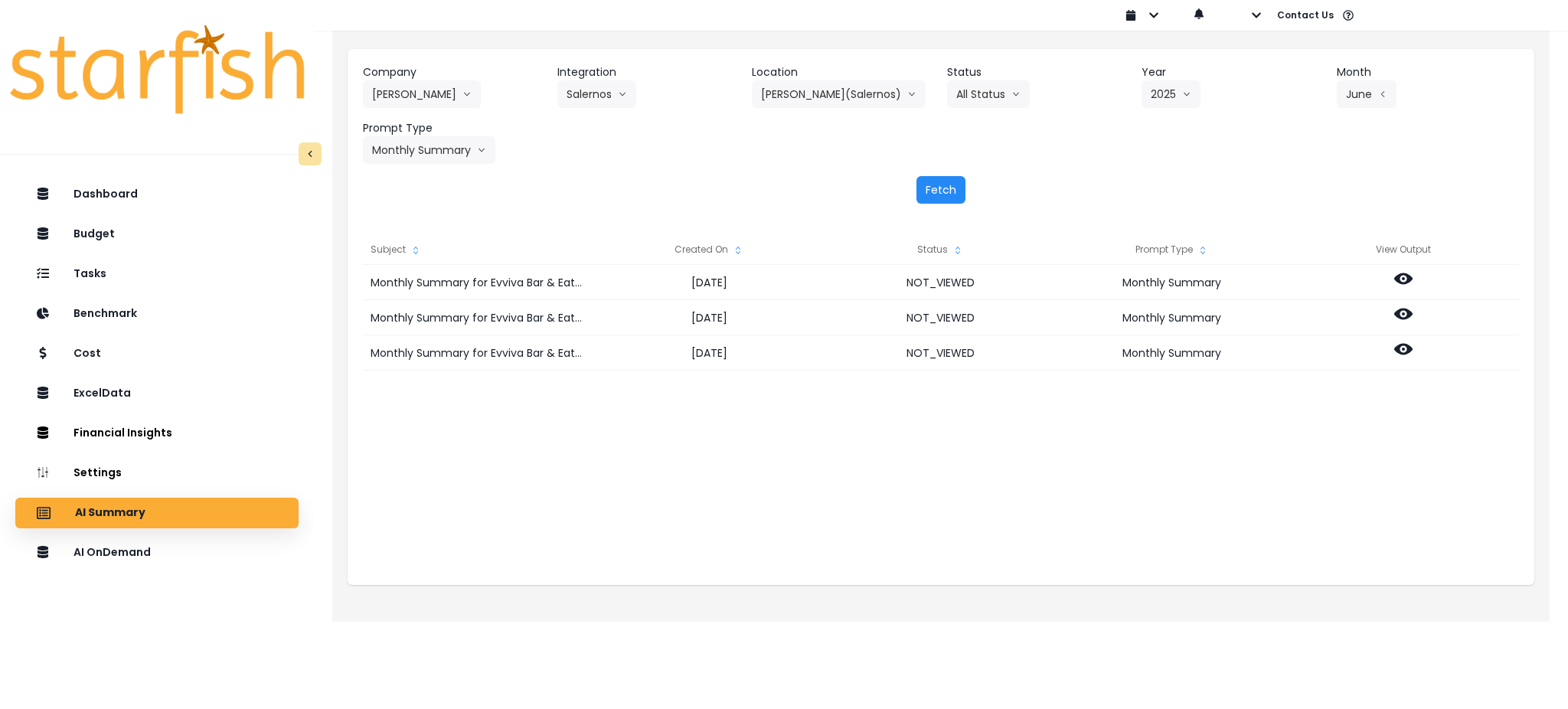
click at [932, 181] on button "Fetch" at bounding box center [941, 190] width 49 height 28
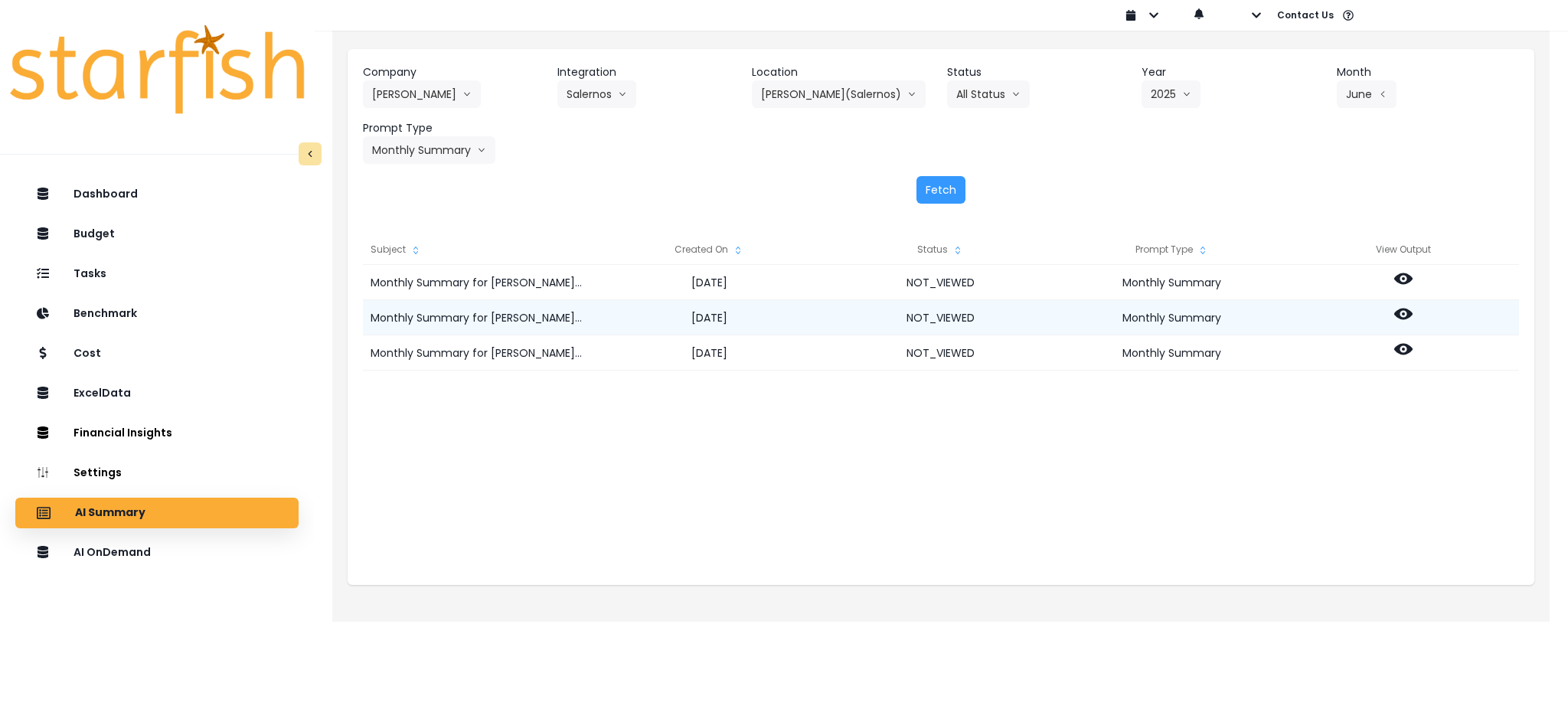
click at [1175, 317] on icon at bounding box center [1404, 315] width 19 height 12
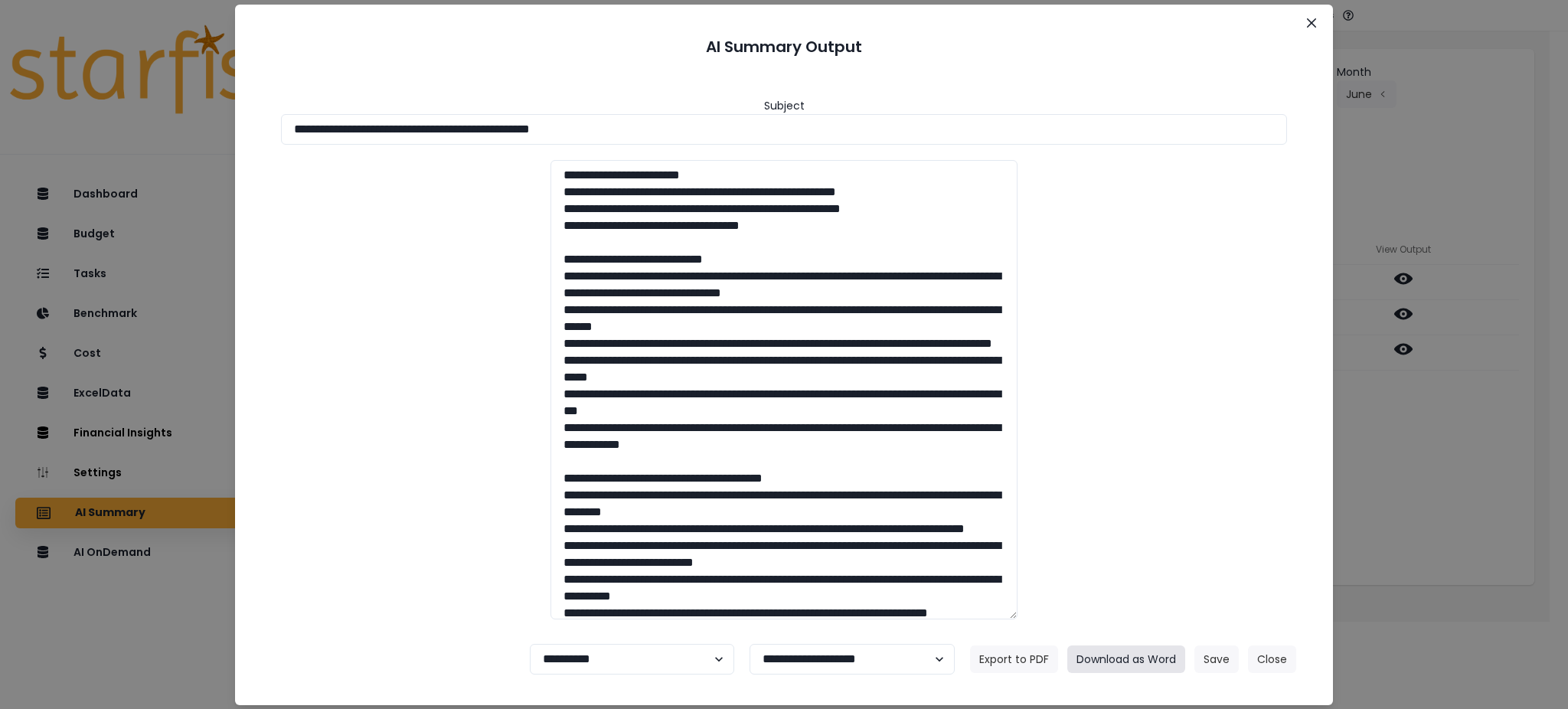
click at [1137, 532] on button "Download as Word" at bounding box center [1127, 660] width 118 height 28
drag, startPoint x: 656, startPoint y: 126, endPoint x: 46, endPoint y: 105, distance: 610.4
click at [47, 101] on div "**********" at bounding box center [784, 354] width 1568 height 709
click at [1126, 532] on button "Download as Word" at bounding box center [1127, 660] width 118 height 28
click at [1175, 483] on div "**********" at bounding box center [784, 354] width 1568 height 709
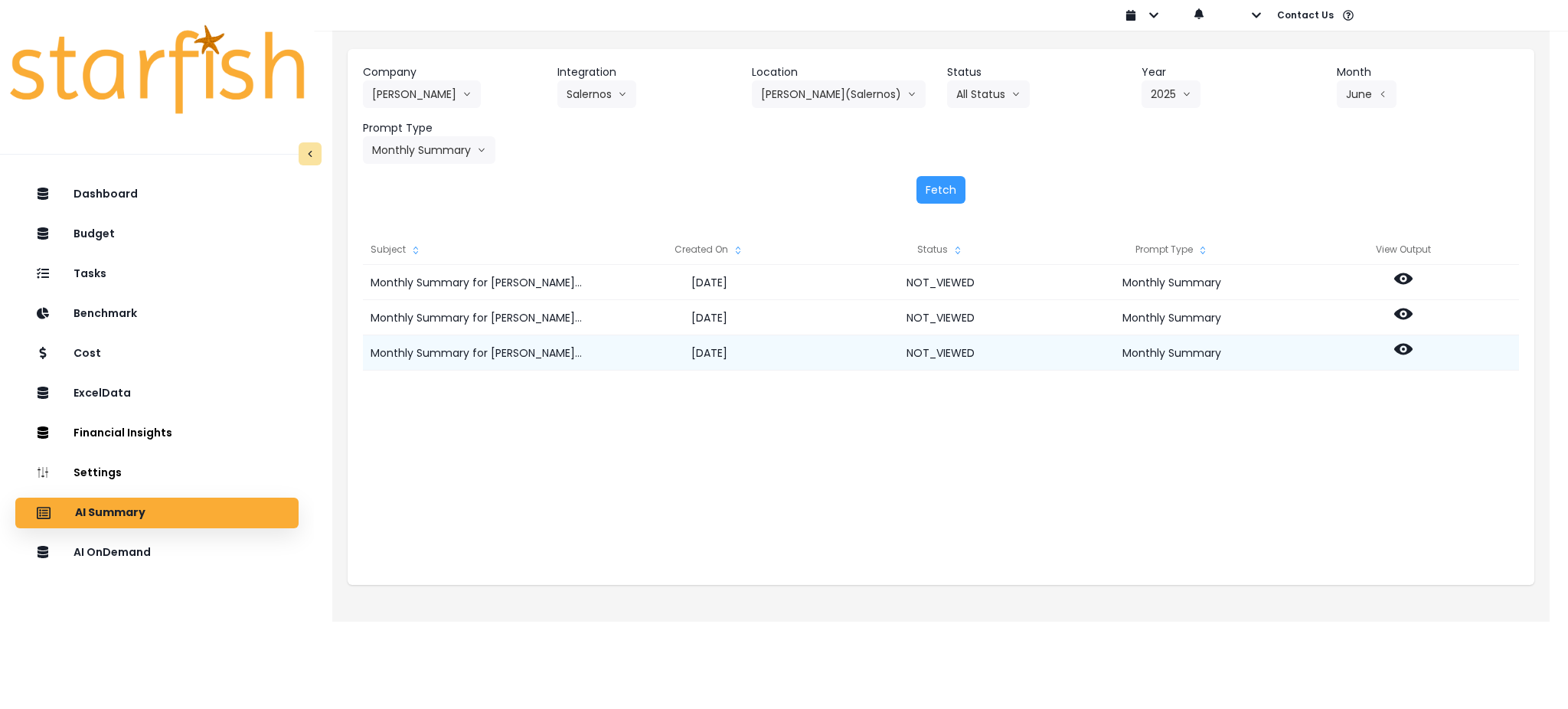
click at [1175, 348] on circle at bounding box center [1403, 349] width 3 height 3
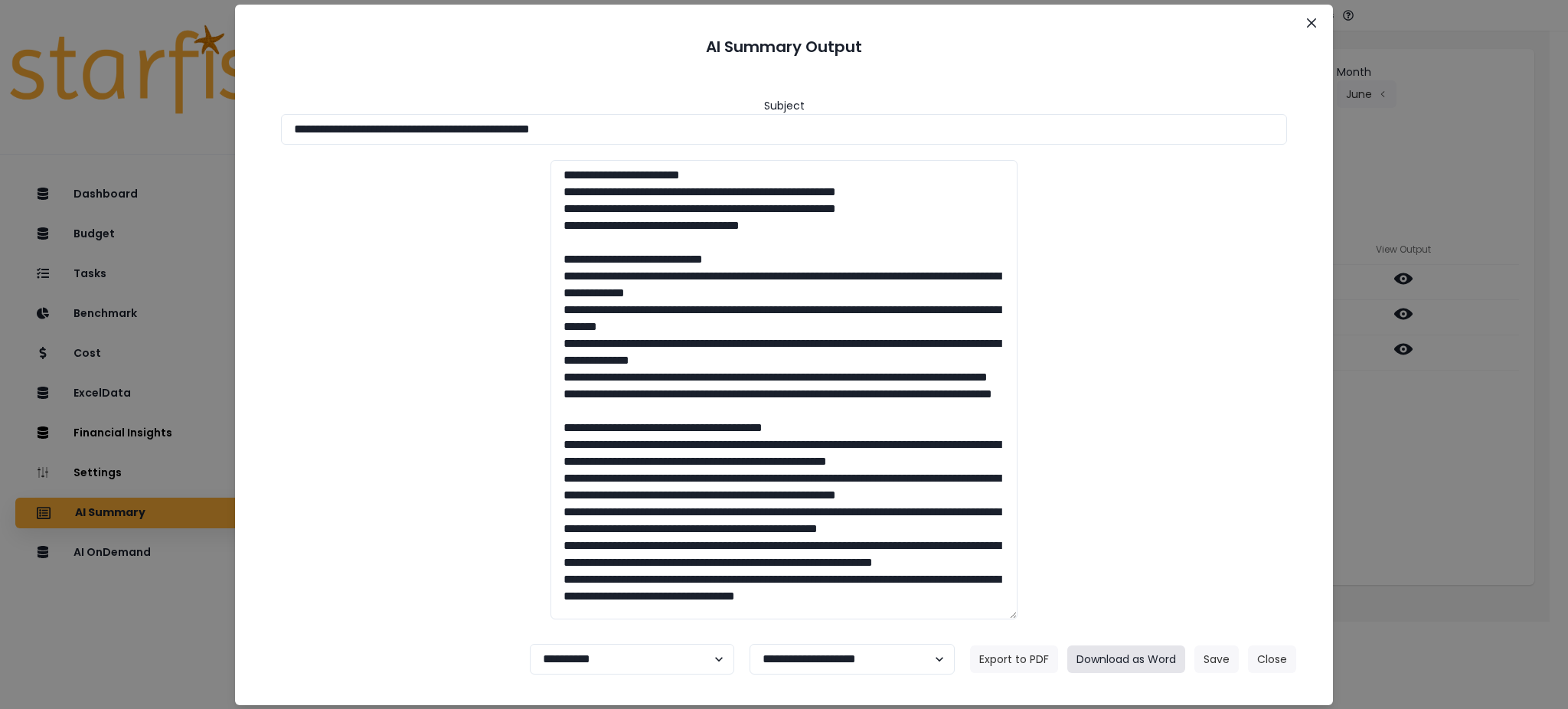
click at [1147, 532] on button "Download as Word" at bounding box center [1127, 660] width 118 height 28
click at [1175, 471] on div "**********" at bounding box center [784, 354] width 1568 height 709
